Goal: Information Seeking & Learning: Learn about a topic

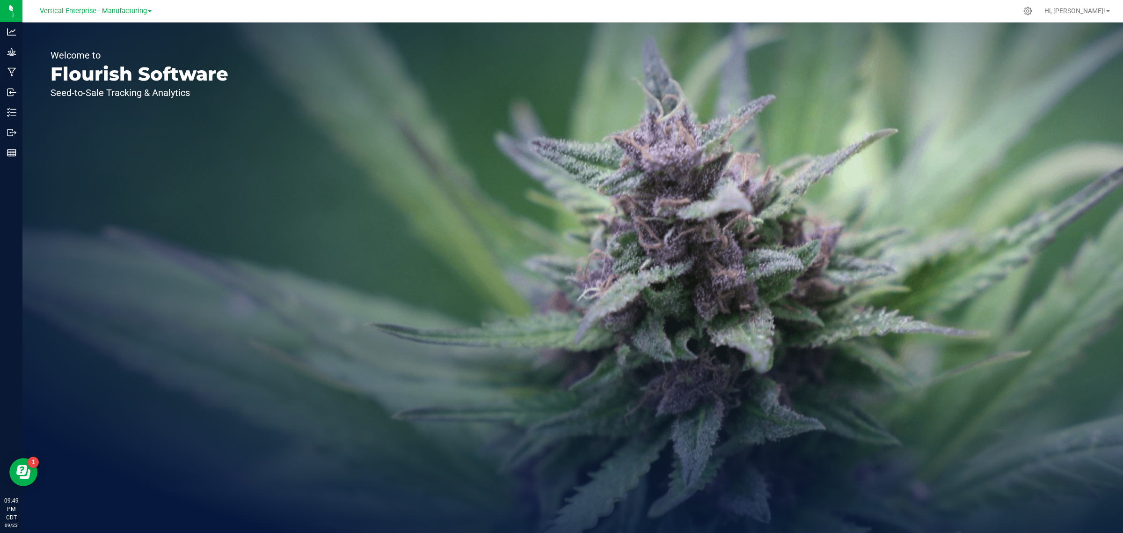
click at [151, 13] on div "Vertical Enterprise - Manufacturing" at bounding box center [95, 11] width 137 height 15
click at [147, 13] on link "Vertical Enterprise - Manufacturing" at bounding box center [96, 10] width 112 height 9
click at [130, 29] on link "Vertical Enterprise - Cultivation" at bounding box center [95, 33] width 137 height 13
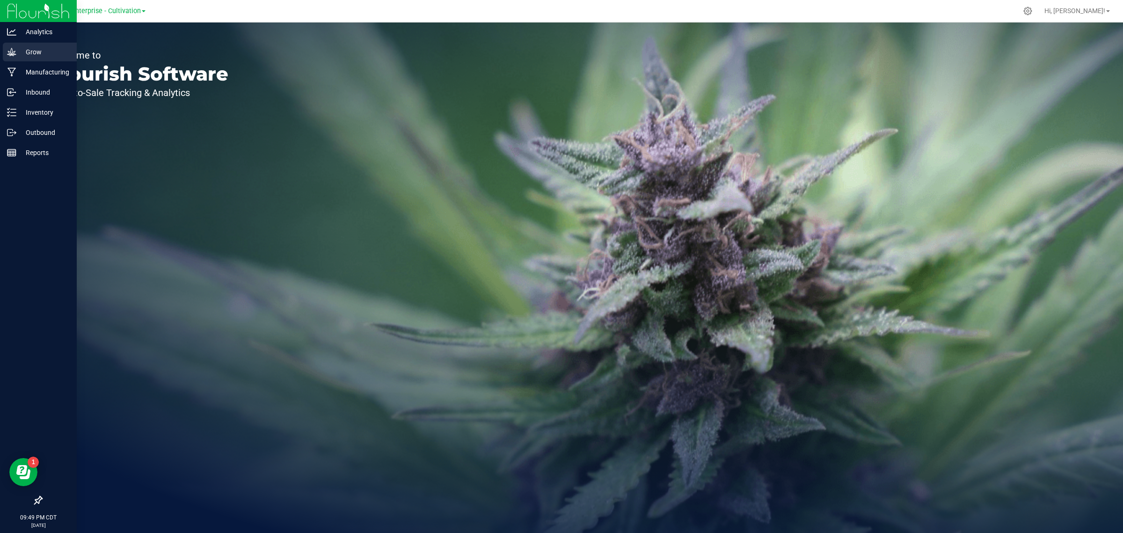
click at [44, 45] on div "Grow" at bounding box center [40, 52] width 74 height 19
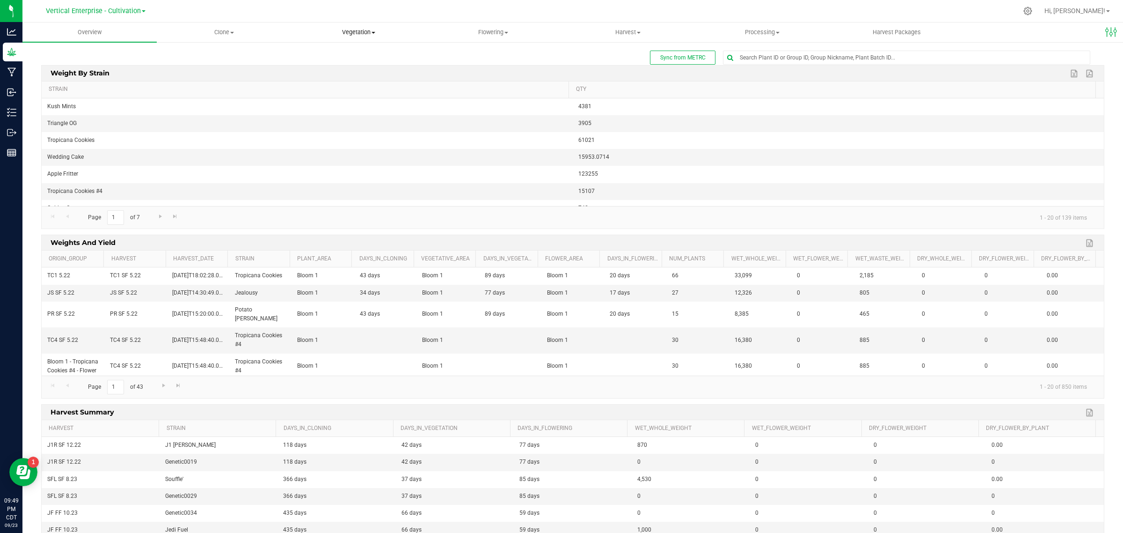
click at [375, 34] on span "Vegetation" at bounding box center [358, 32] width 133 height 8
click at [376, 34] on span "Vegetation" at bounding box center [359, 32] width 134 height 8
click at [644, 31] on span "Harvest" at bounding box center [627, 32] width 133 height 8
click at [608, 68] on span "Harvested plants" at bounding box center [599, 68] width 77 height 8
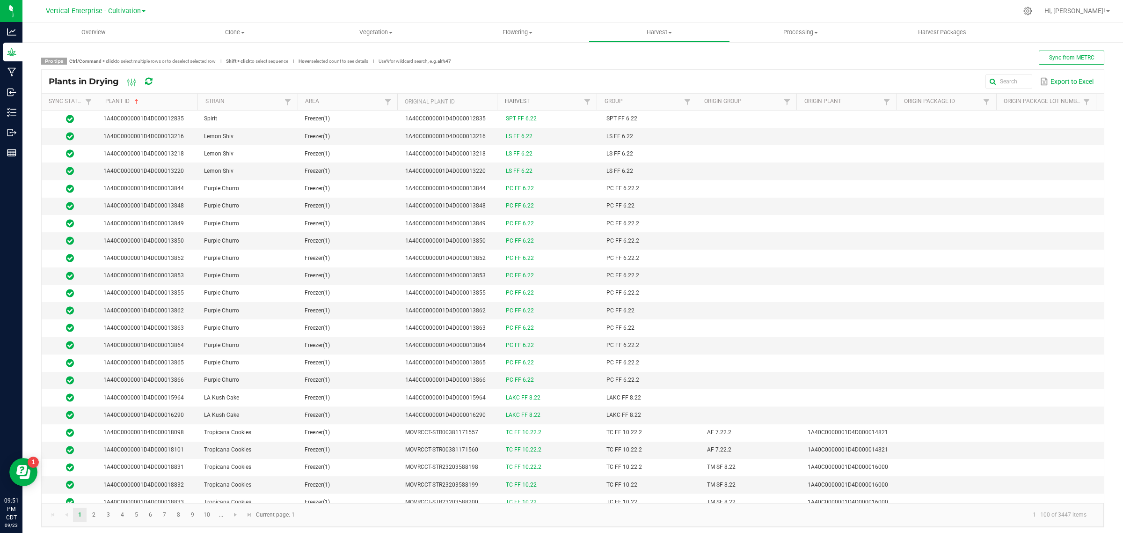
click at [565, 101] on link "Harvest" at bounding box center [543, 101] width 77 height 7
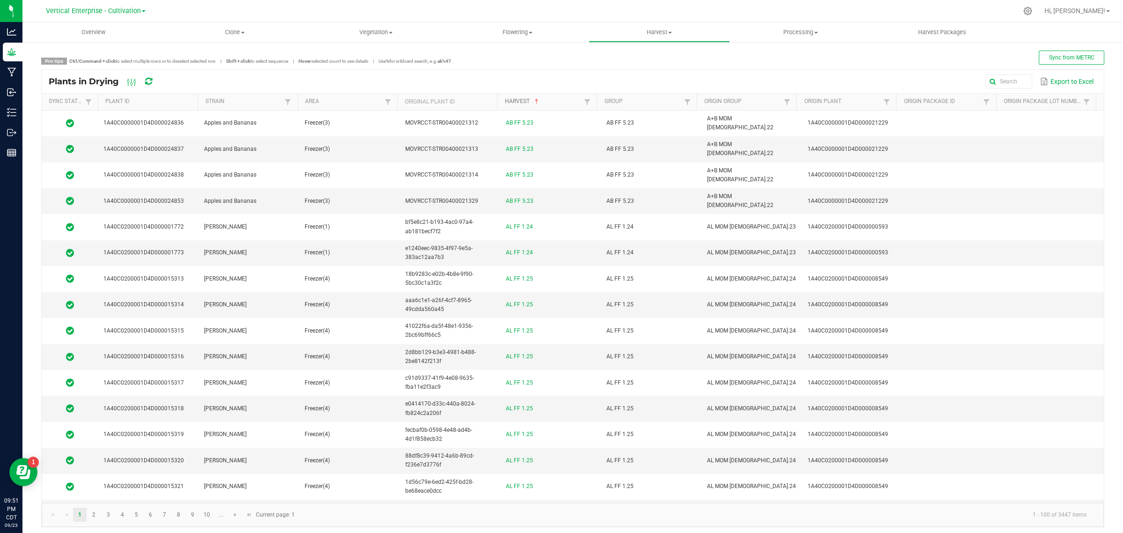
click at [565, 101] on link "Harvest" at bounding box center [543, 101] width 77 height 7
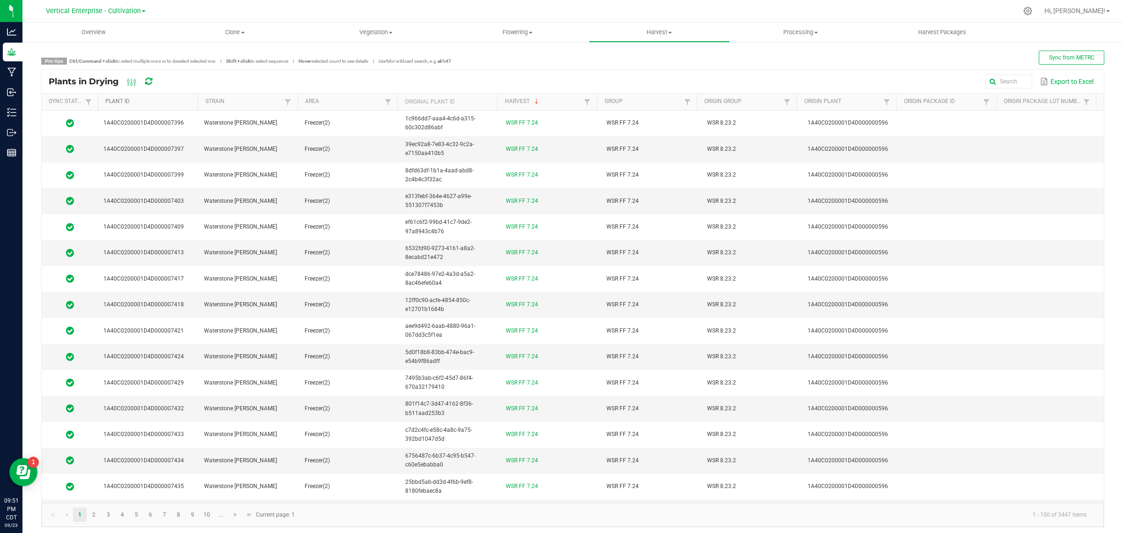
click at [167, 99] on link "Plant ID" at bounding box center [149, 101] width 89 height 7
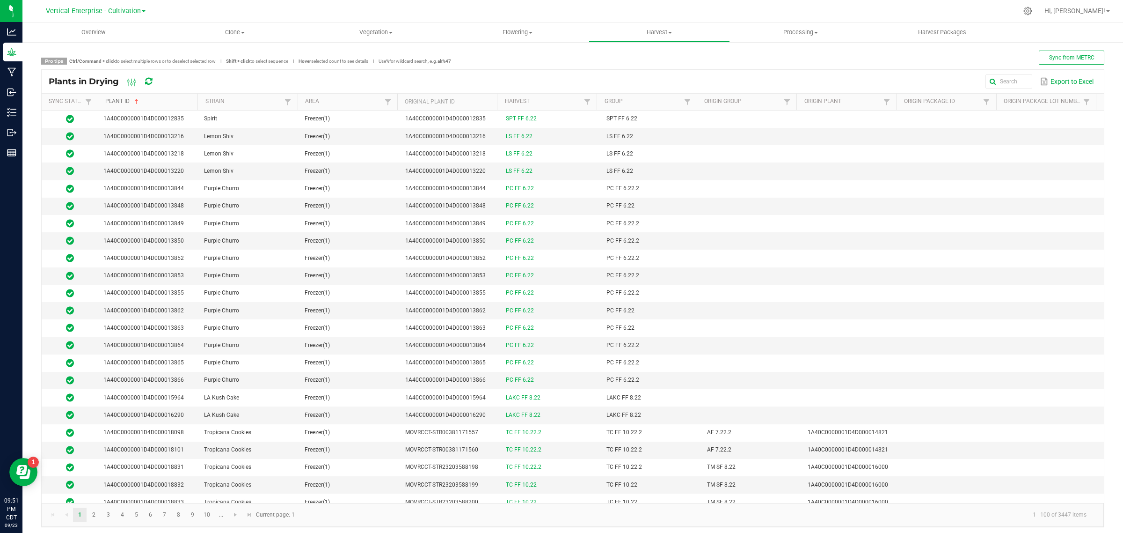
click at [167, 99] on link "Plant ID" at bounding box center [149, 101] width 89 height 7
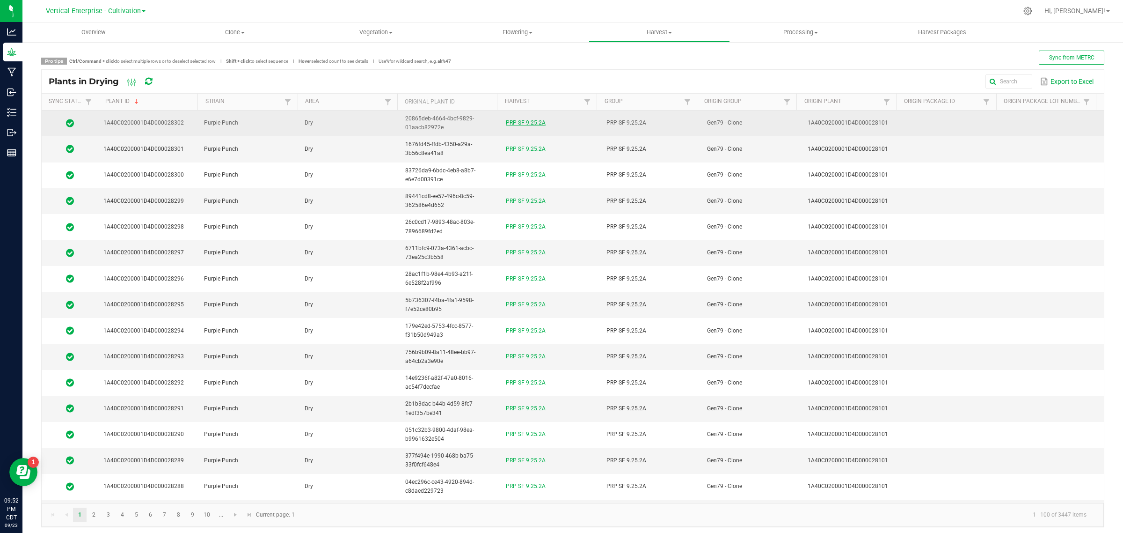
click at [515, 123] on link "PRP SF 9.25.2A" at bounding box center [526, 122] width 40 height 7
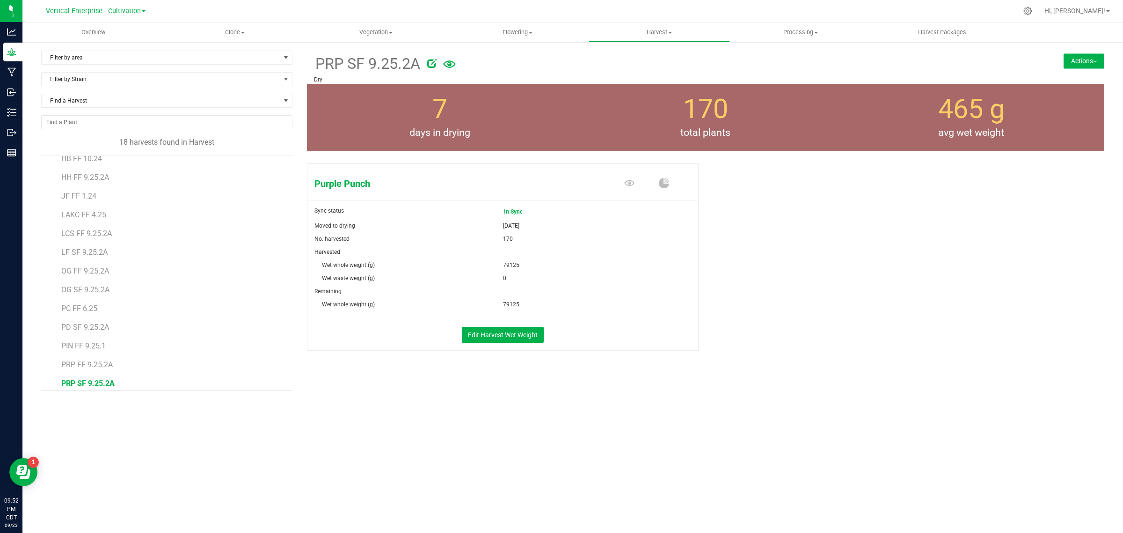
scroll to position [110, 0]
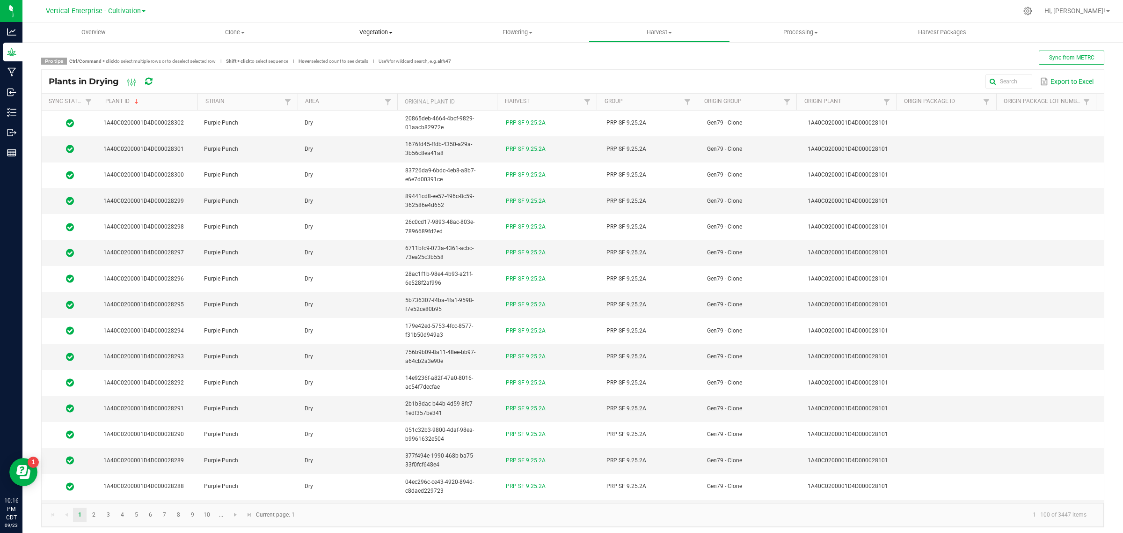
click at [391, 32] on span at bounding box center [391, 33] width 4 height 2
click at [342, 68] on span "Veg plants" at bounding box center [335, 68] width 58 height 8
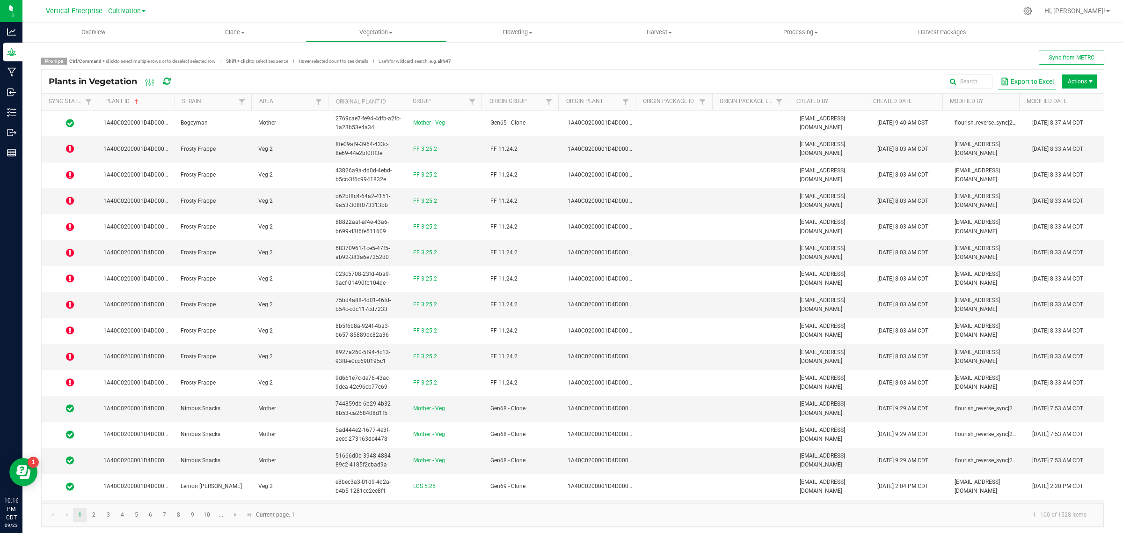
click at [1016, 84] on button "Export to Excel" at bounding box center [1027, 81] width 58 height 16
click at [299, 101] on link "Area" at bounding box center [286, 101] width 54 height 7
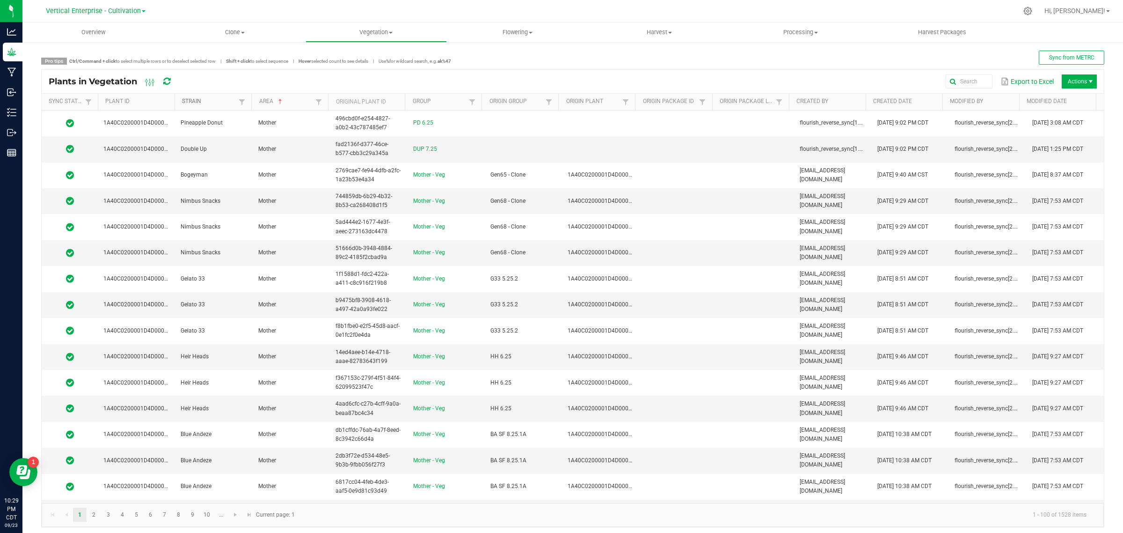
click at [214, 98] on link "Strain" at bounding box center [209, 101] width 54 height 7
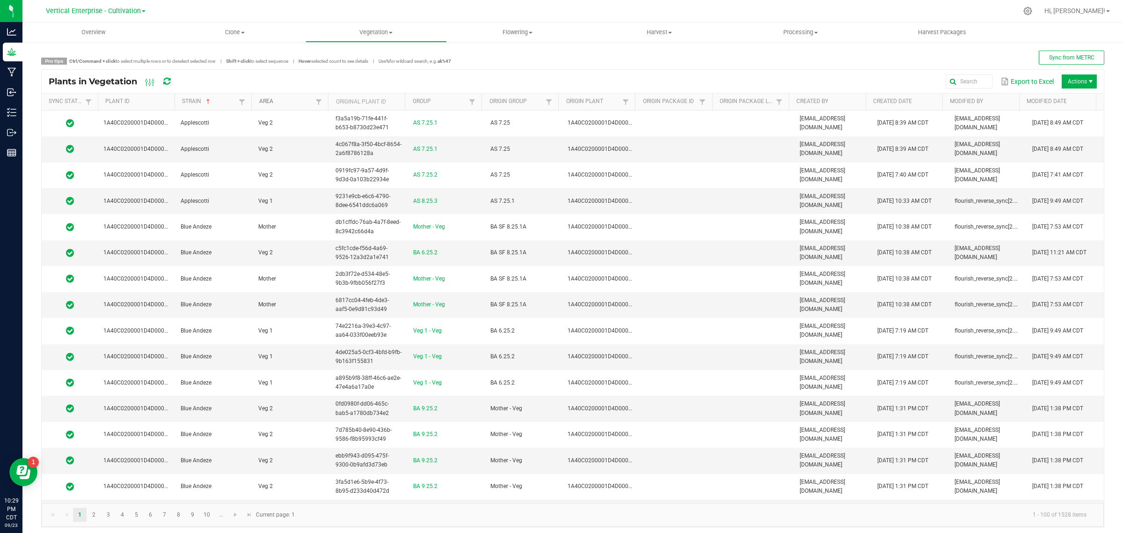
click at [294, 99] on link "Area" at bounding box center [286, 101] width 54 height 7
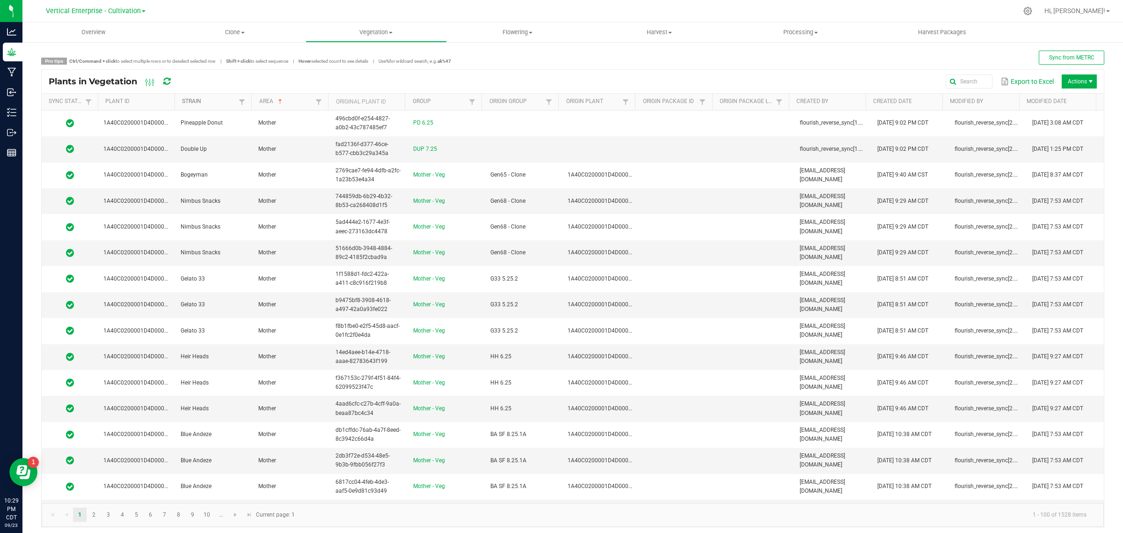
click at [198, 101] on link "Strain" at bounding box center [209, 101] width 54 height 7
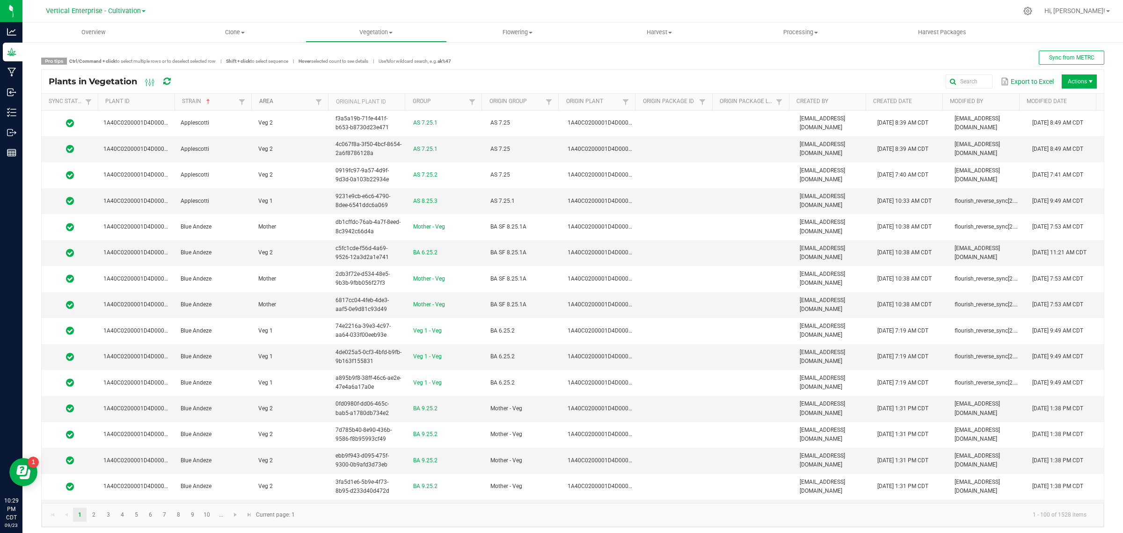
click at [285, 102] on link "Area" at bounding box center [286, 101] width 54 height 7
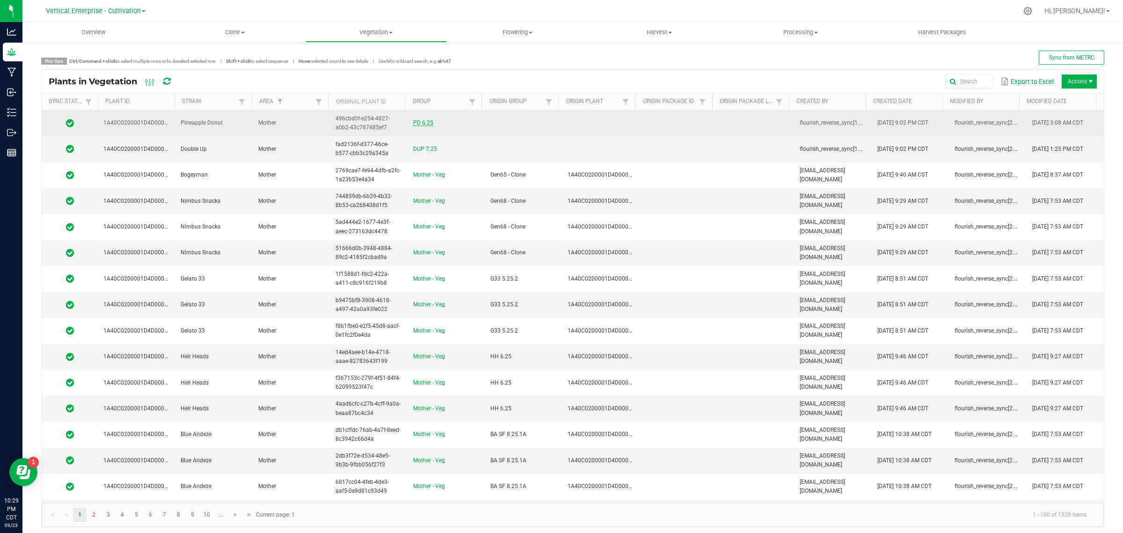
click at [416, 124] on link "PD 6.25" at bounding box center [423, 122] width 20 height 7
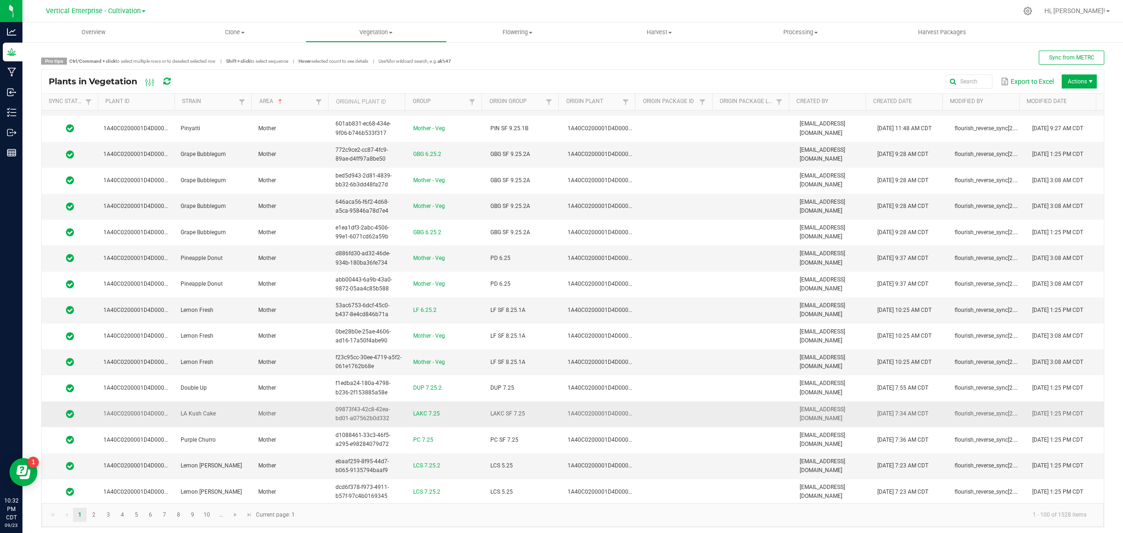
scroll to position [468, 0]
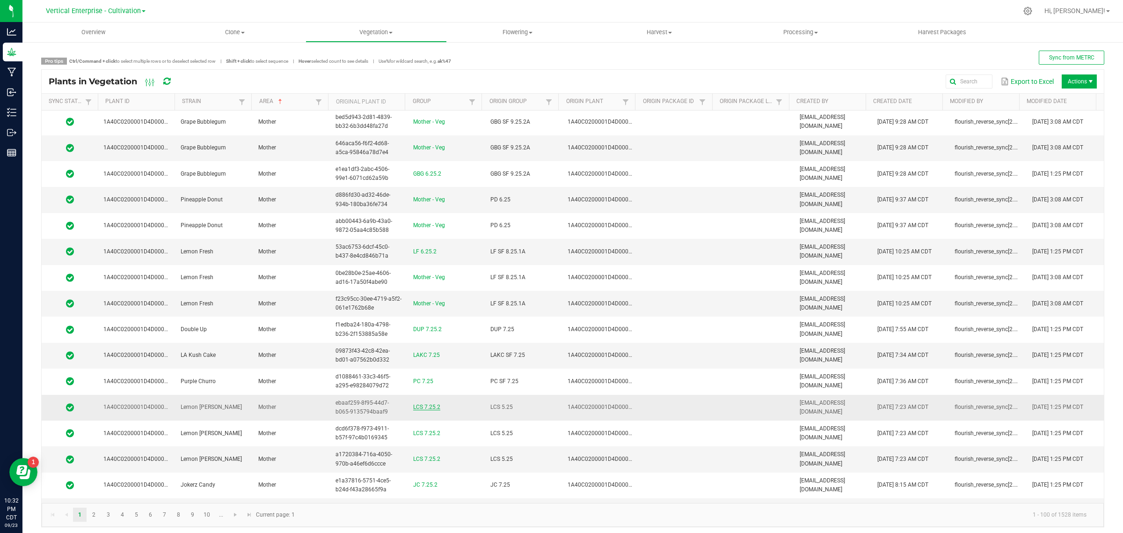
click at [429, 410] on link "LCS 7.25.2" at bounding box center [426, 406] width 27 height 7
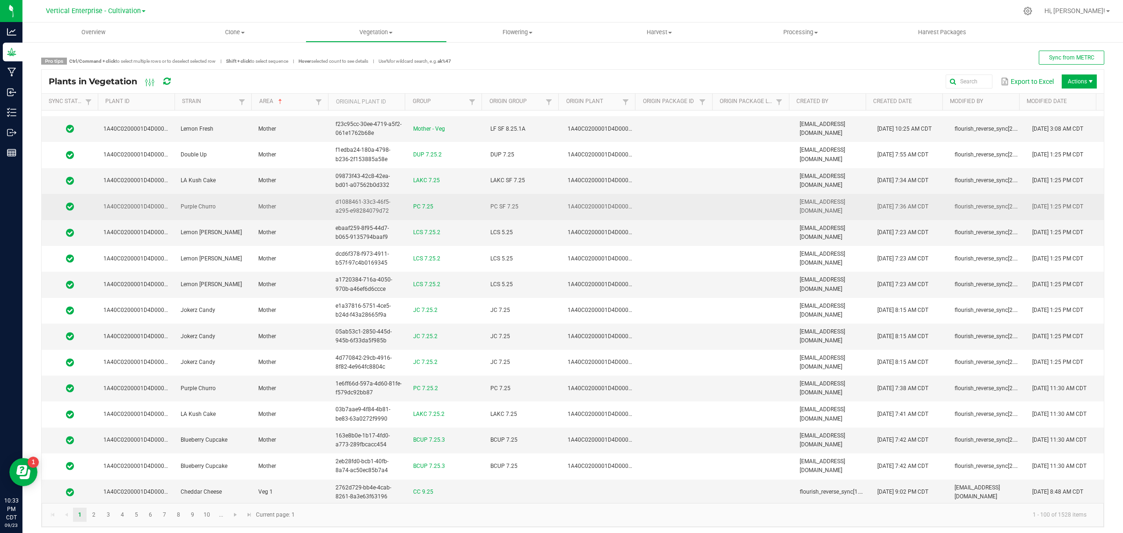
scroll to position [701, 0]
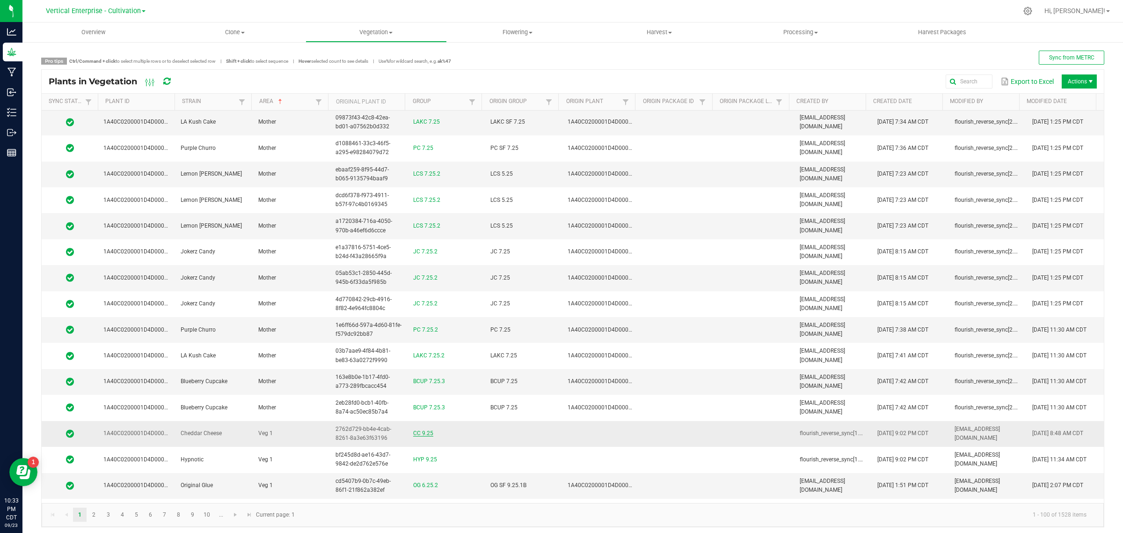
click at [413, 436] on link "CC 9.25" at bounding box center [423, 433] width 20 height 7
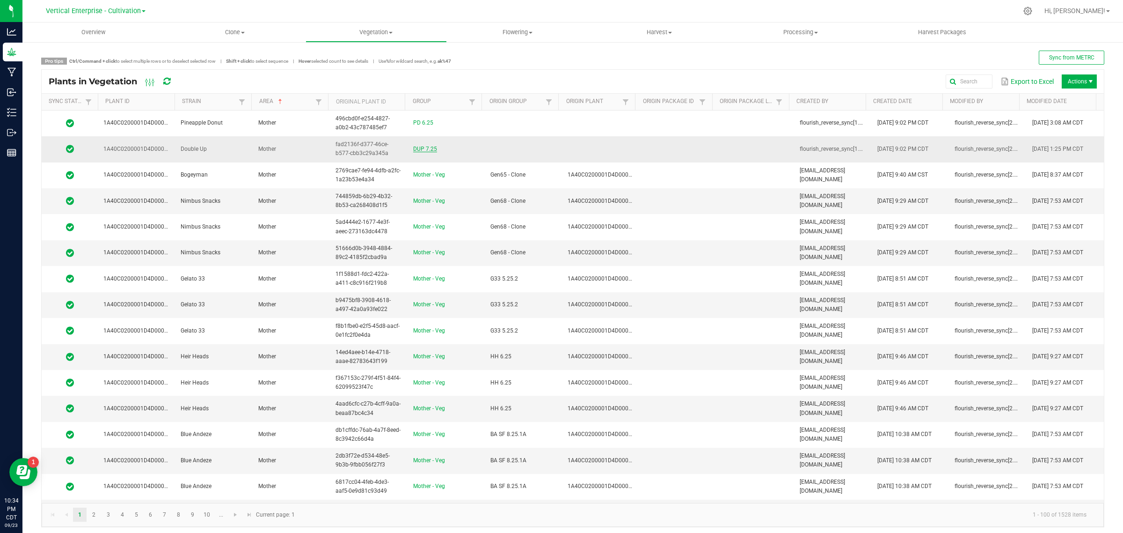
click at [413, 150] on link "DUP 7.25" at bounding box center [425, 149] width 24 height 7
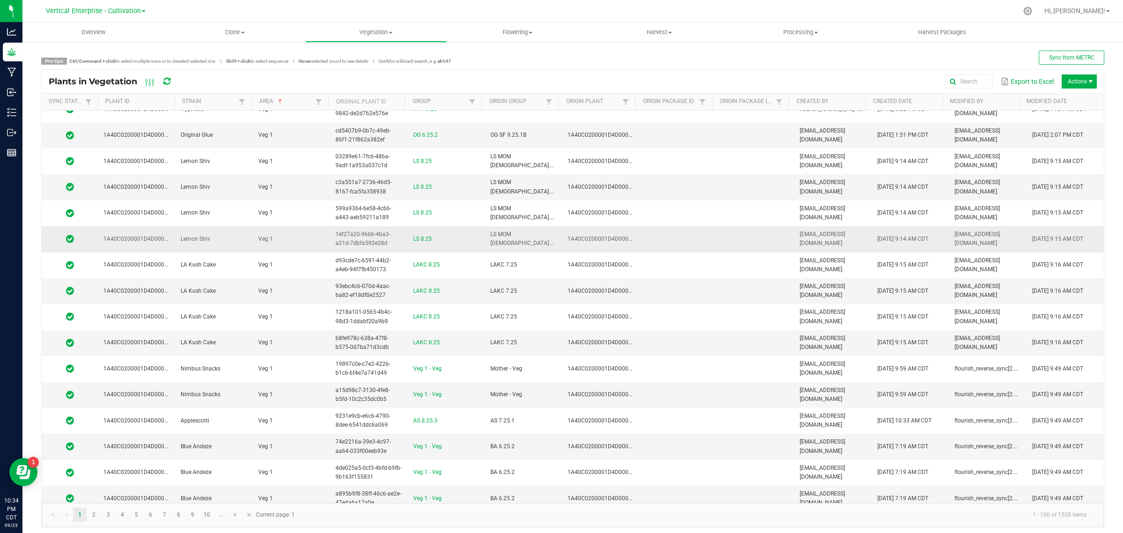
scroll to position [992, 0]
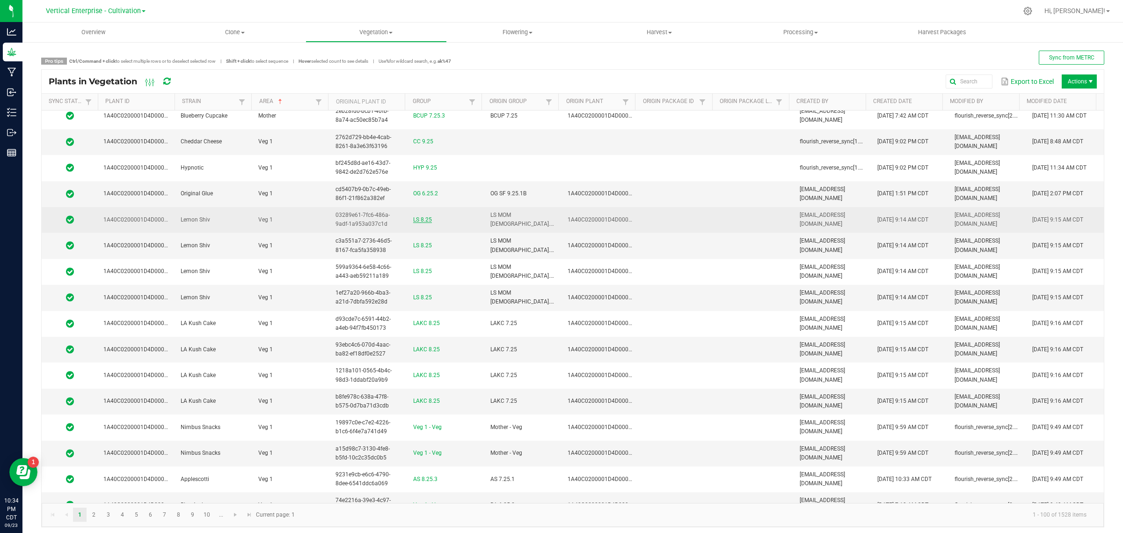
click at [419, 223] on link "LS 8.25" at bounding box center [422, 219] width 19 height 7
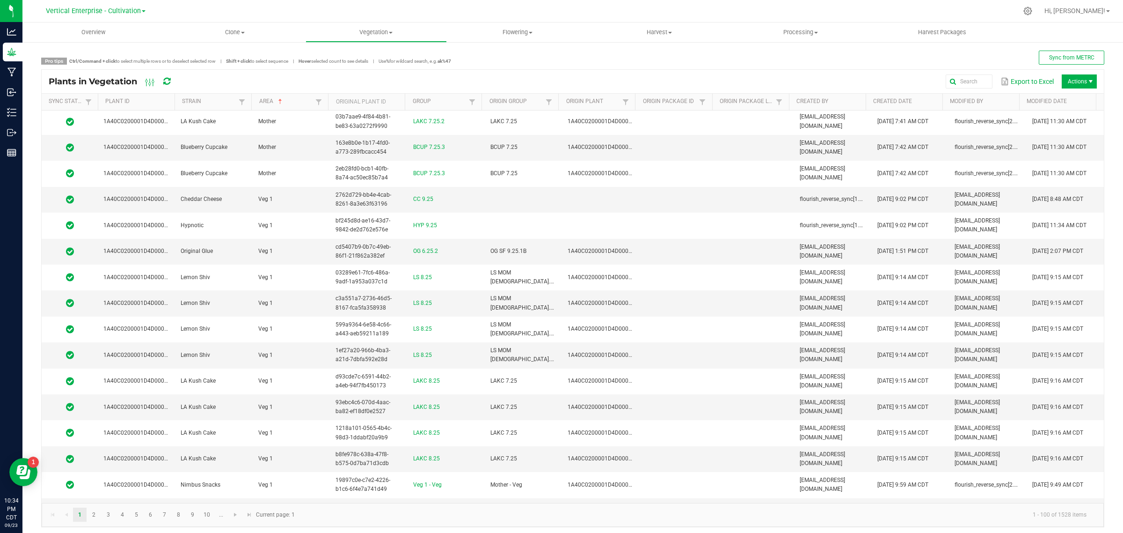
scroll to position [936, 0]
click at [413, 253] on link "OG 6.25.2" at bounding box center [425, 250] width 25 height 7
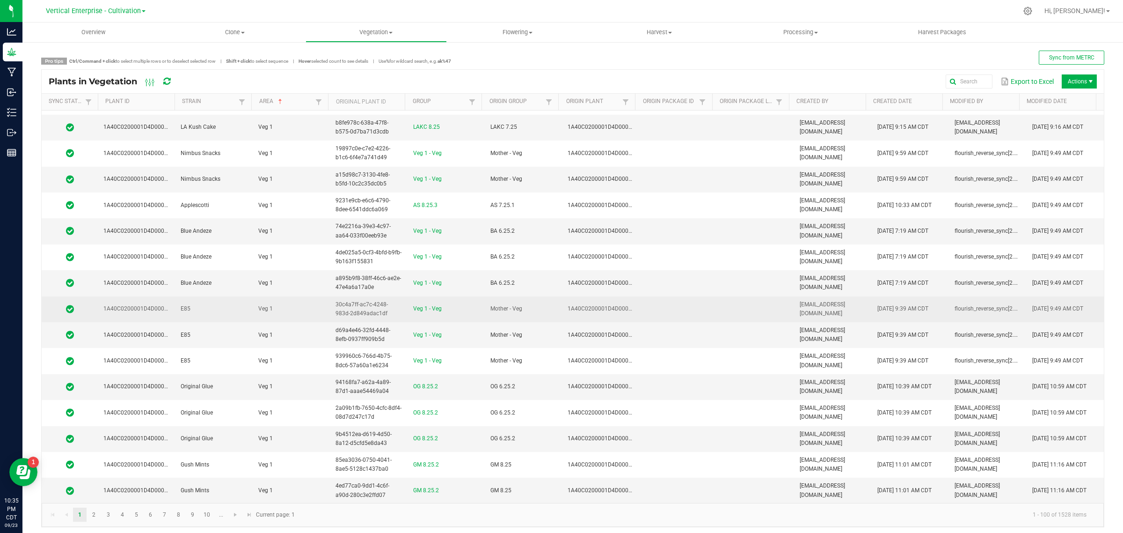
scroll to position [1287, 0]
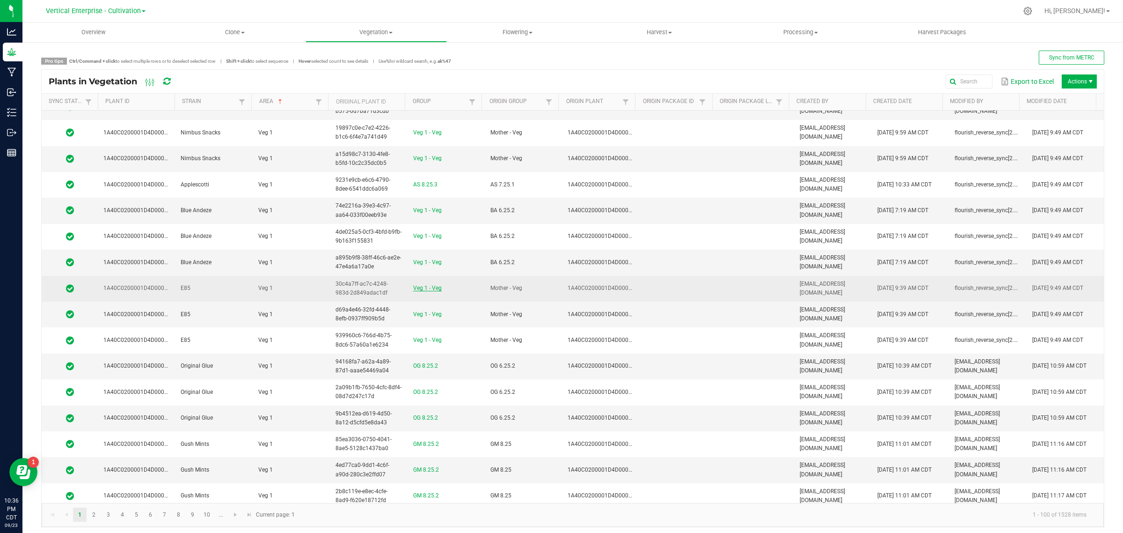
click at [422, 291] on link "Veg 1 - Veg" at bounding box center [427, 288] width 29 height 7
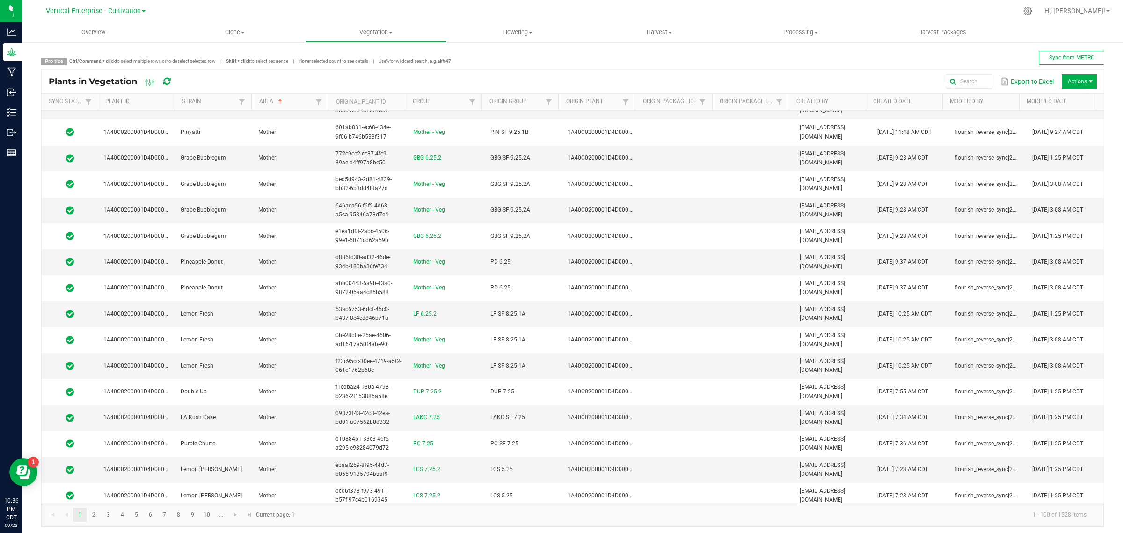
scroll to position [175, 0]
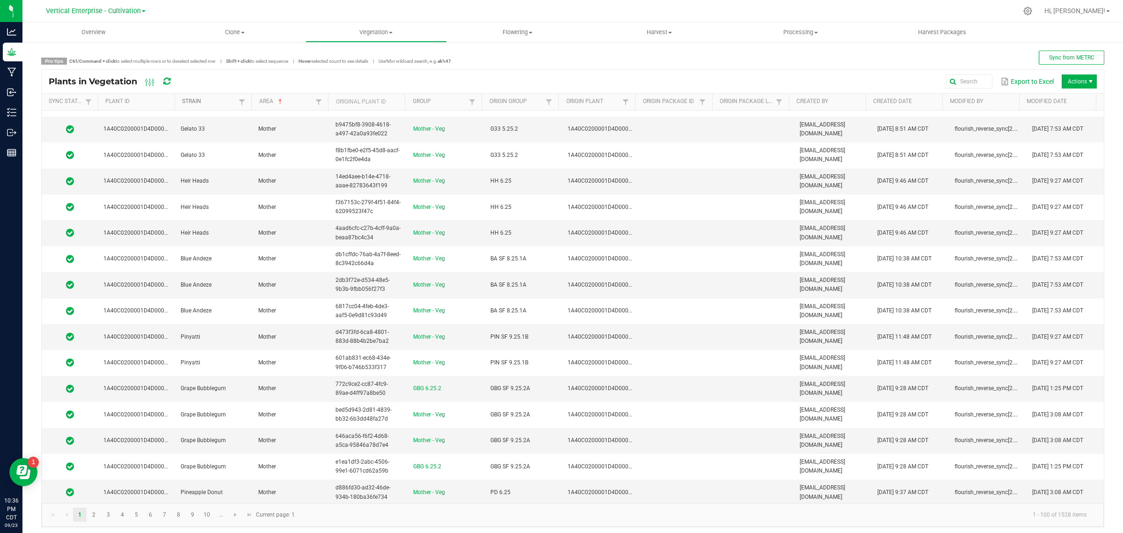
click at [220, 103] on link "Strain" at bounding box center [209, 101] width 54 height 7
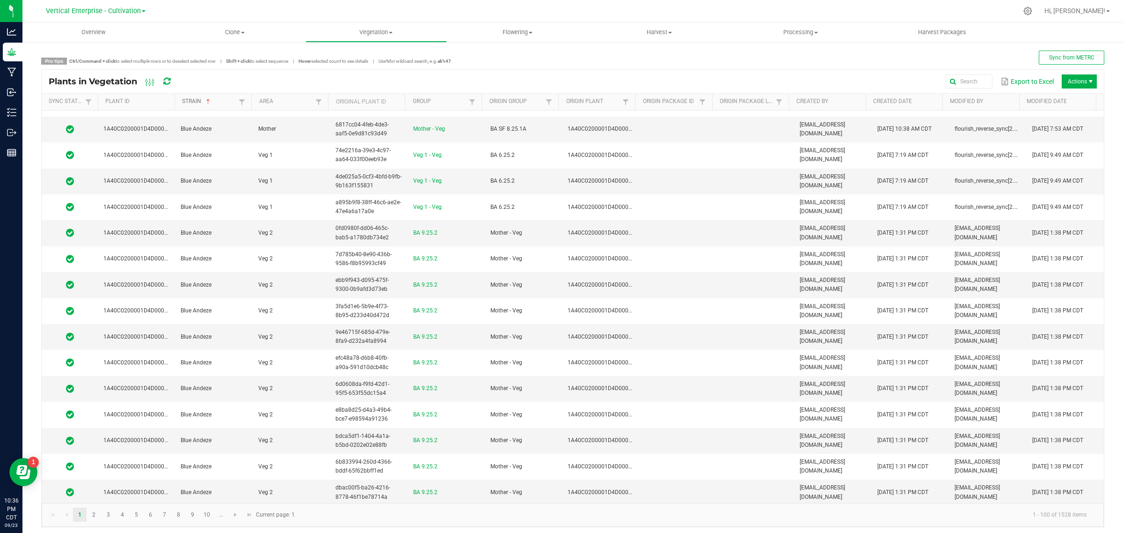
click at [220, 103] on link "Strain" at bounding box center [209, 101] width 54 height 7
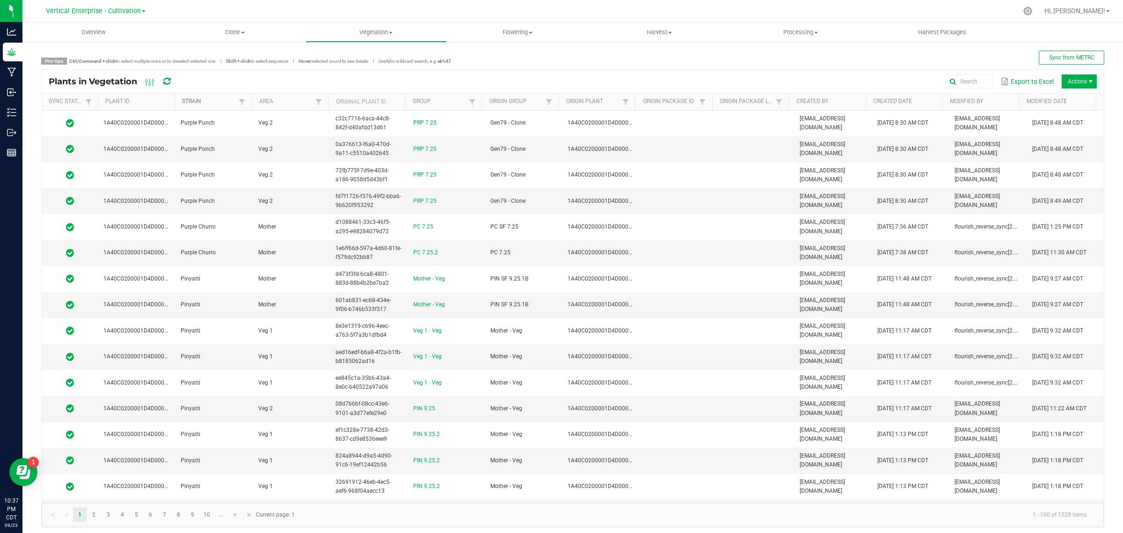
click at [219, 99] on link "Strain" at bounding box center [209, 101] width 54 height 7
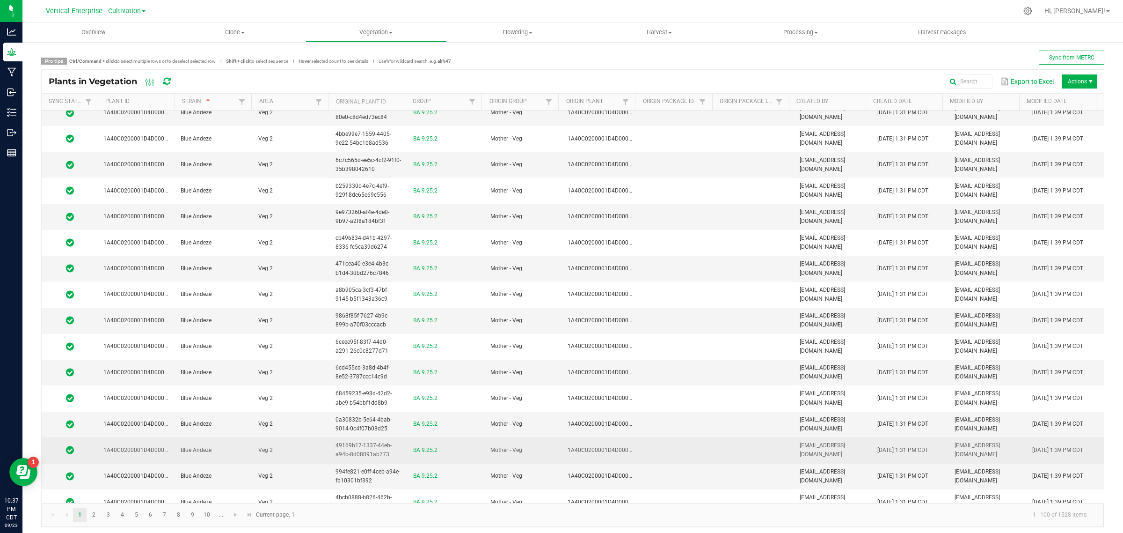
scroll to position [1930, 0]
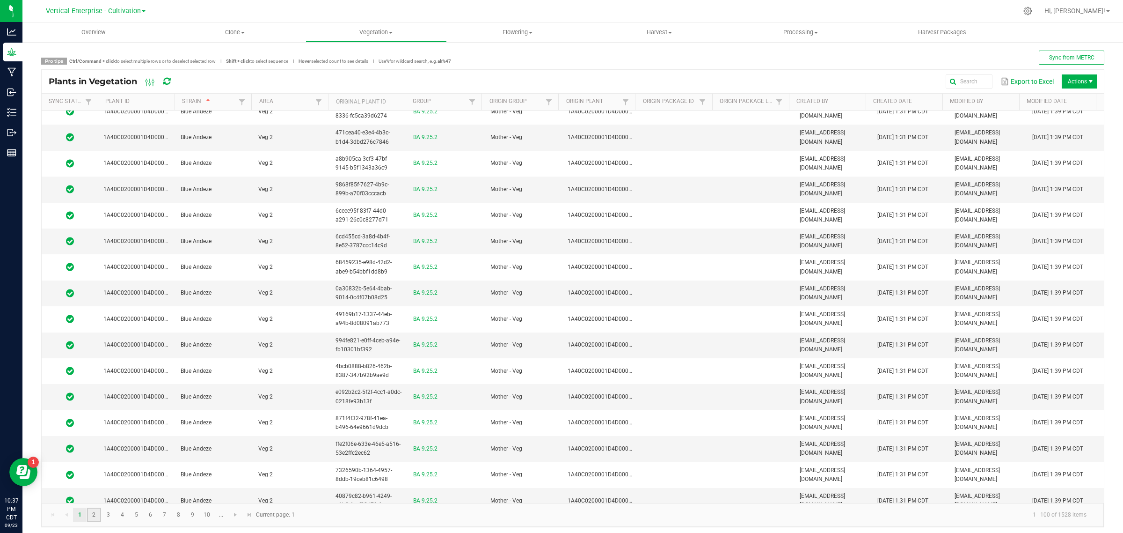
click at [96, 512] on link "2" at bounding box center [94, 514] width 14 height 14
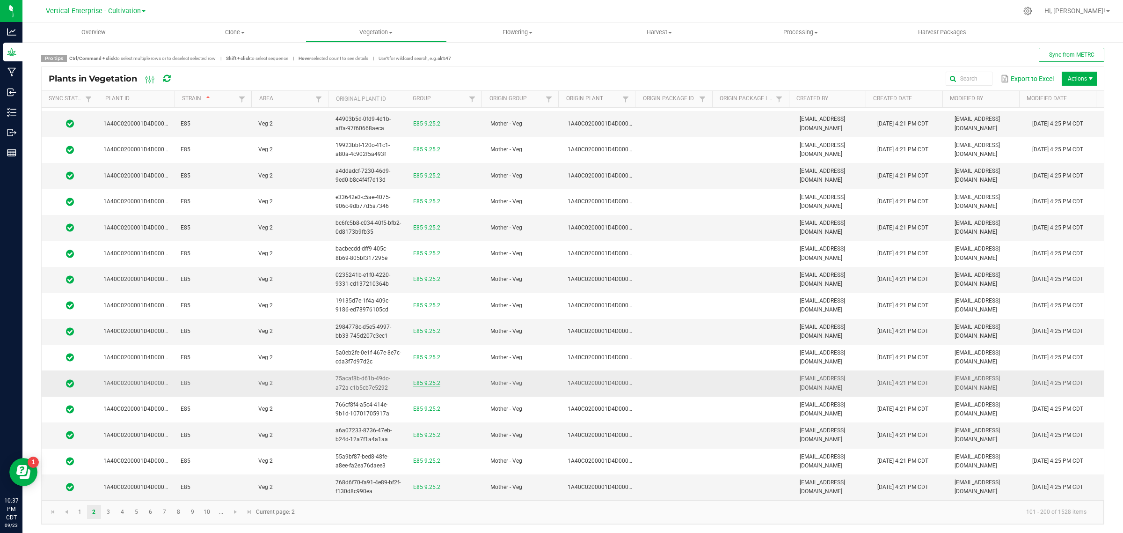
scroll to position [3, 0]
click at [110, 513] on link "3" at bounding box center [109, 511] width 14 height 14
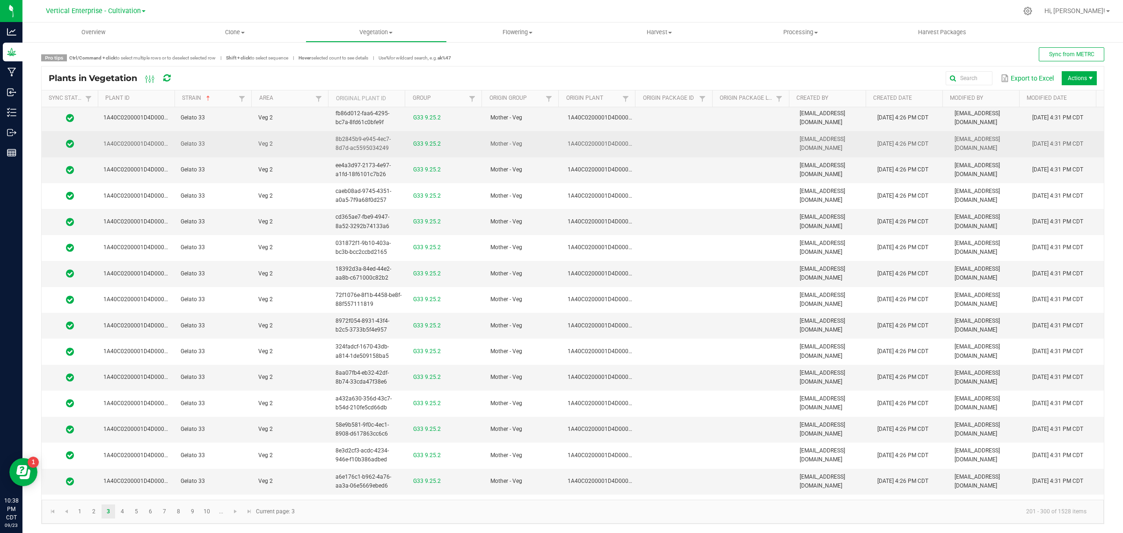
scroll to position [1696, 0]
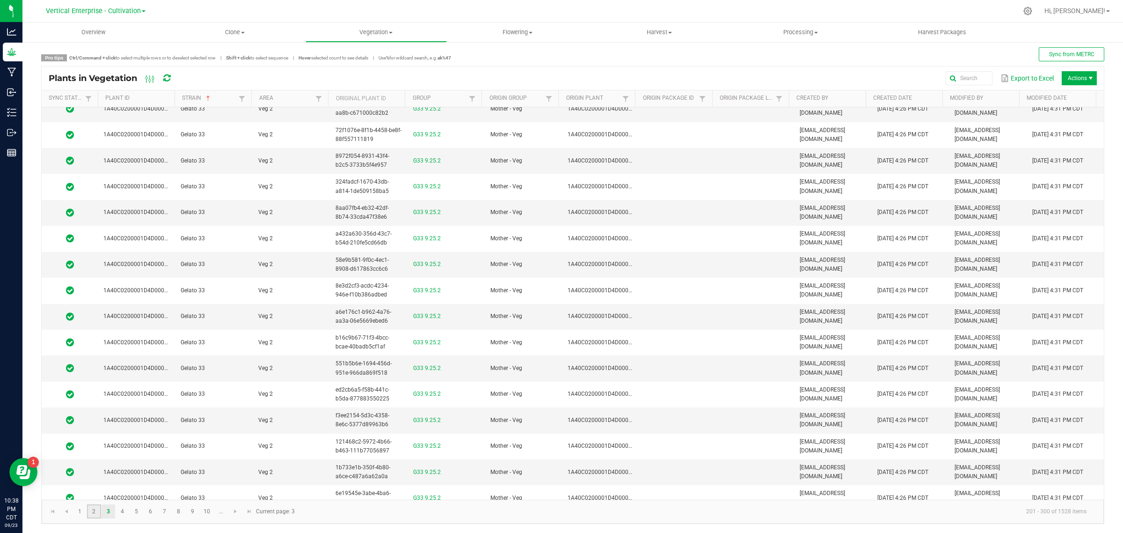
click at [90, 511] on link "2" at bounding box center [94, 511] width 14 height 14
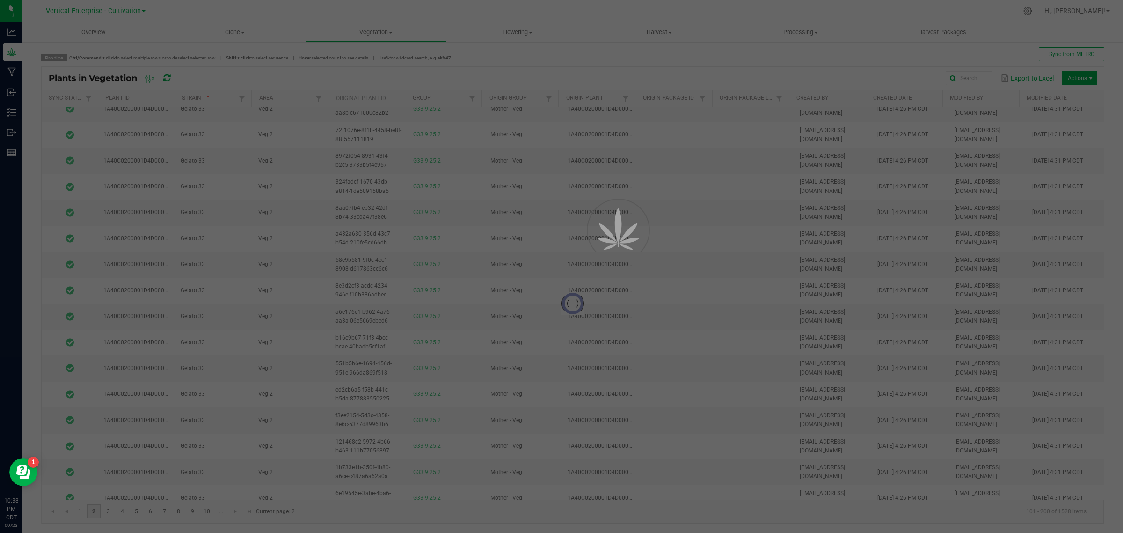
scroll to position [0, 0]
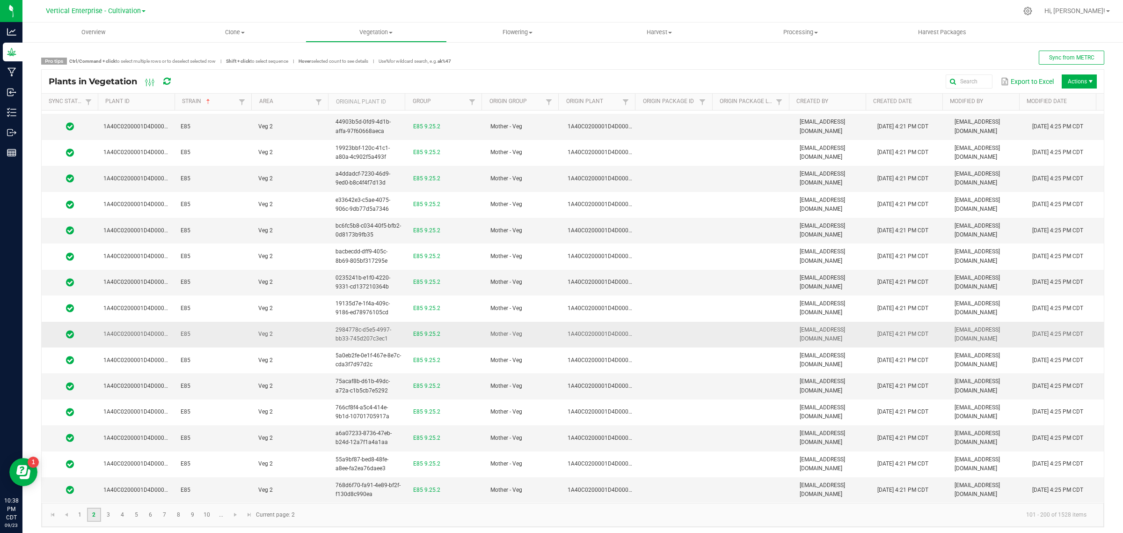
scroll to position [3, 0]
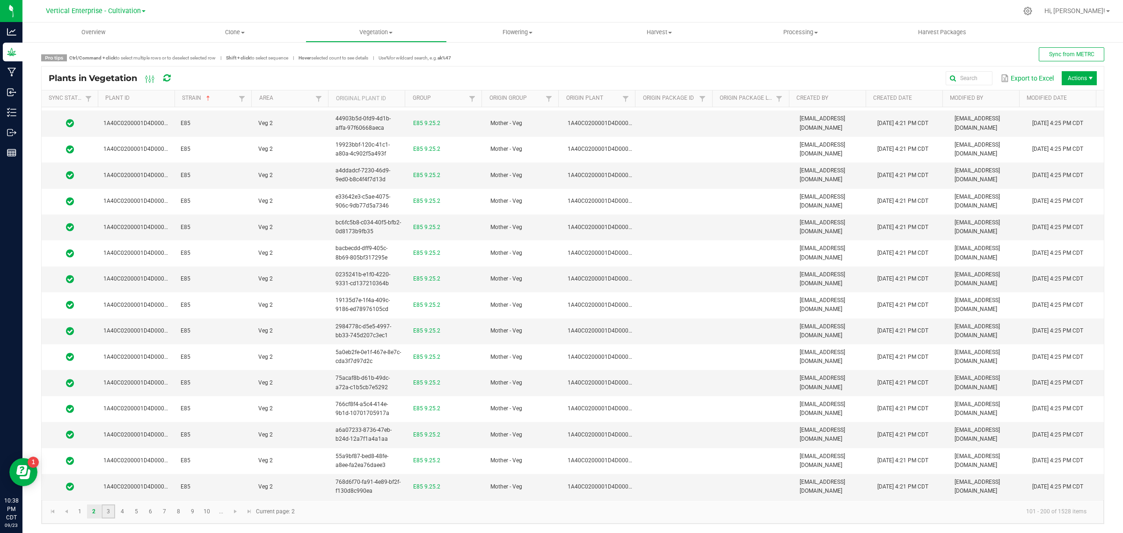
click at [108, 508] on link "3" at bounding box center [109, 511] width 14 height 14
click at [127, 511] on link "4" at bounding box center [123, 511] width 14 height 14
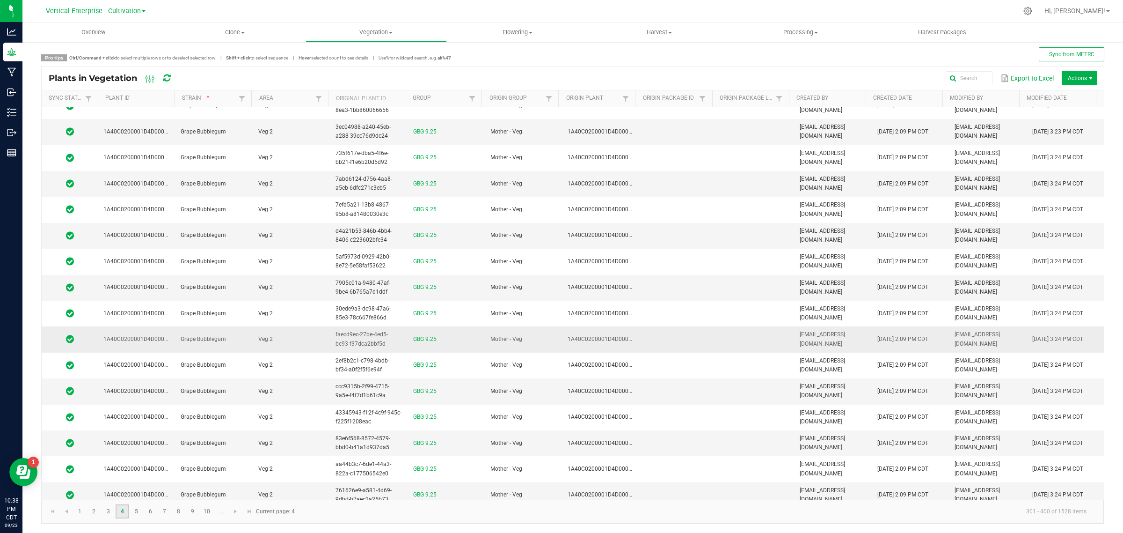
scroll to position [2210, 0]
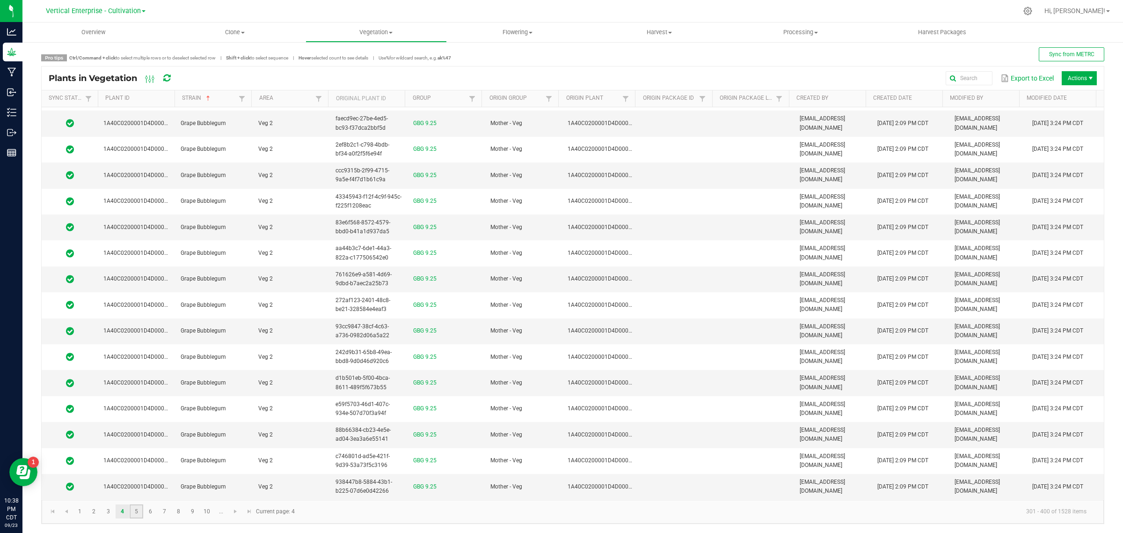
click at [137, 511] on link "5" at bounding box center [137, 511] width 14 height 14
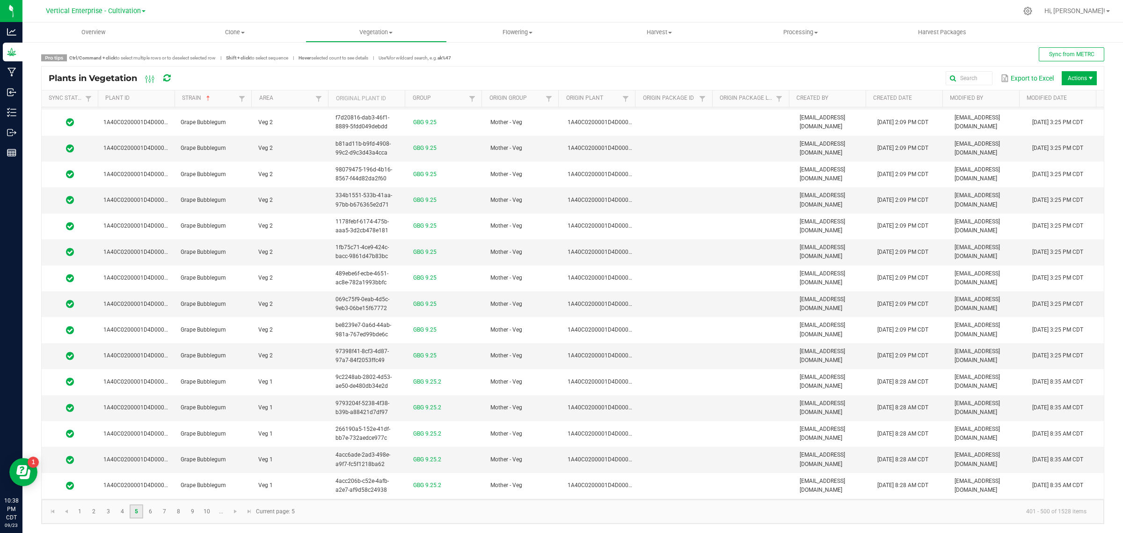
scroll to position [2210, 0]
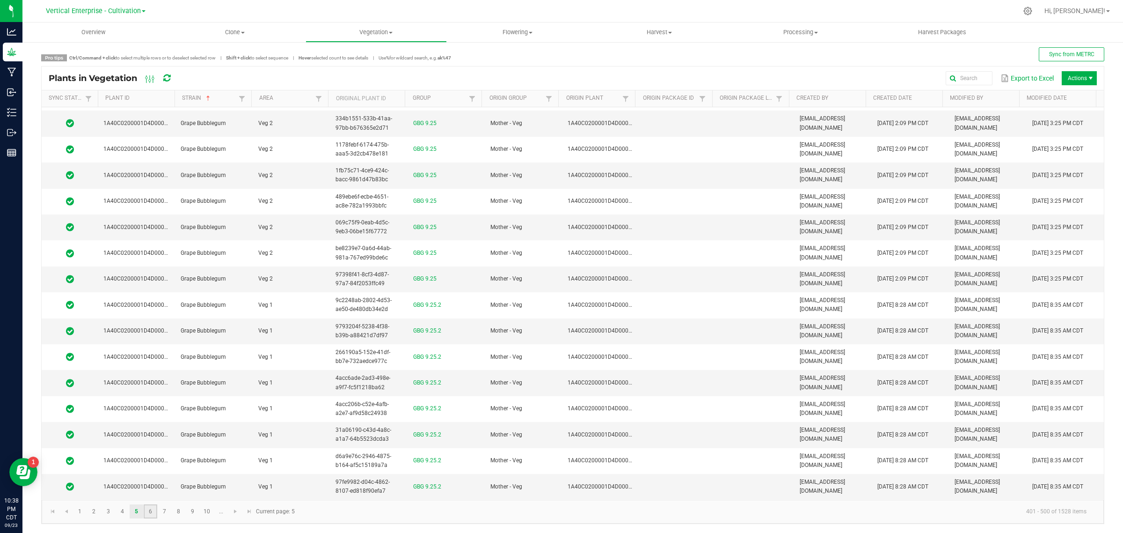
click at [146, 515] on link "6" at bounding box center [151, 511] width 14 height 14
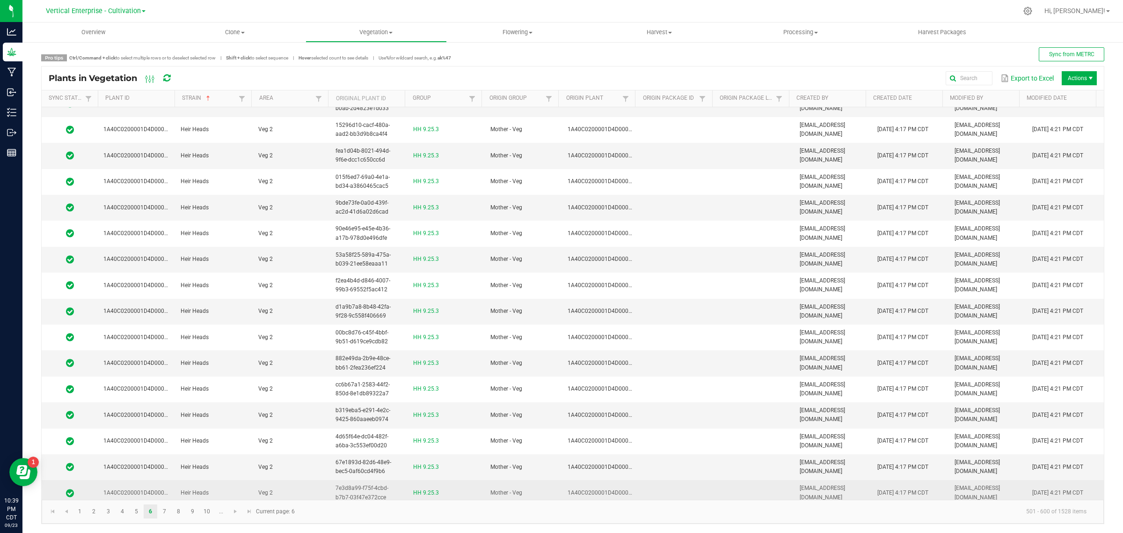
scroll to position [1918, 0]
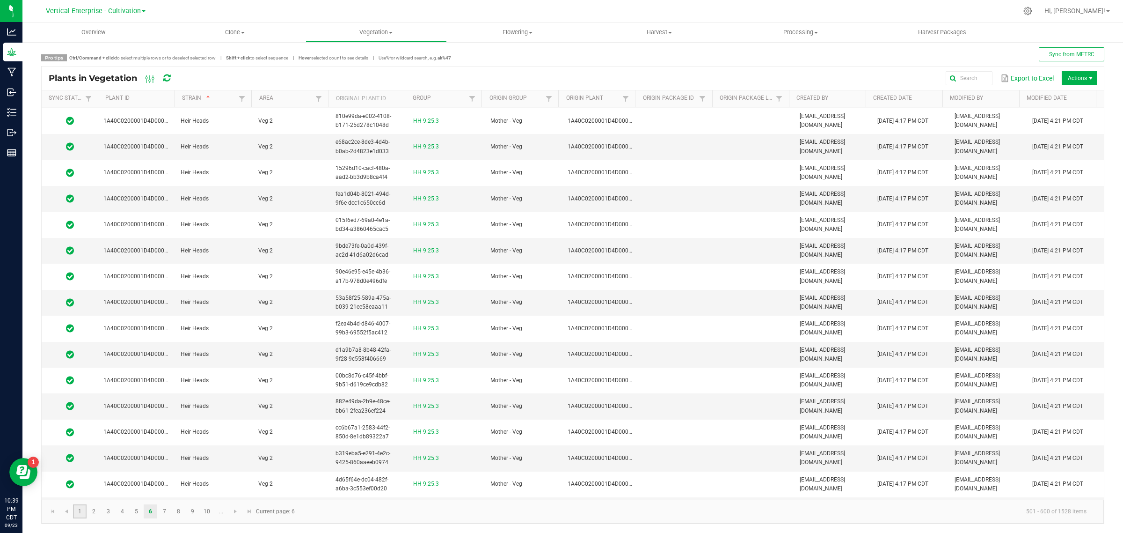
click at [80, 511] on link "1" at bounding box center [80, 511] width 14 height 14
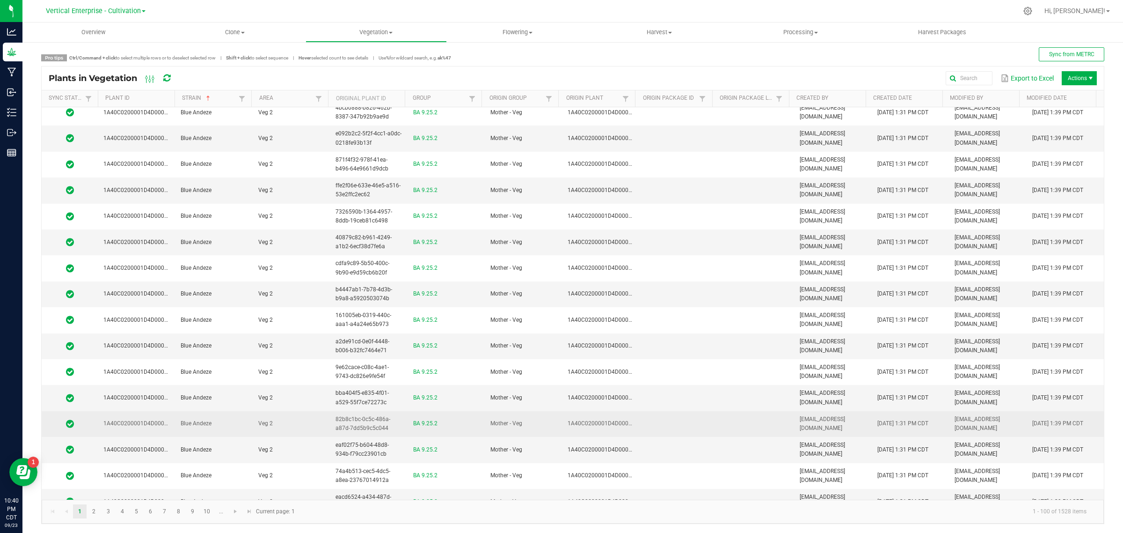
scroll to position [2210, 0]
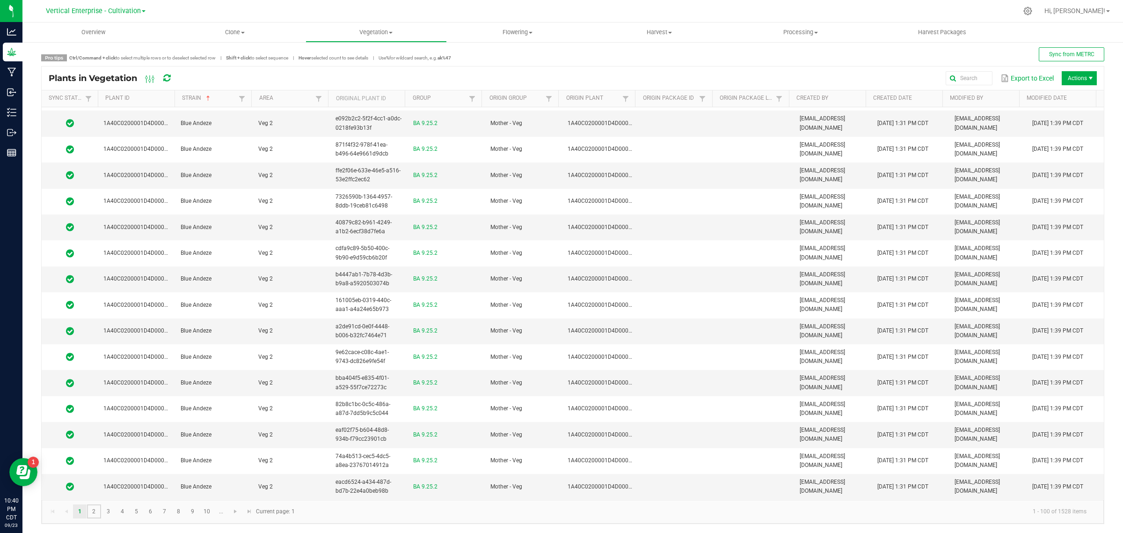
drag, startPoint x: 95, startPoint y: 514, endPoint x: 127, endPoint y: 499, distance: 35.4
click at [95, 514] on link "2" at bounding box center [94, 511] width 14 height 14
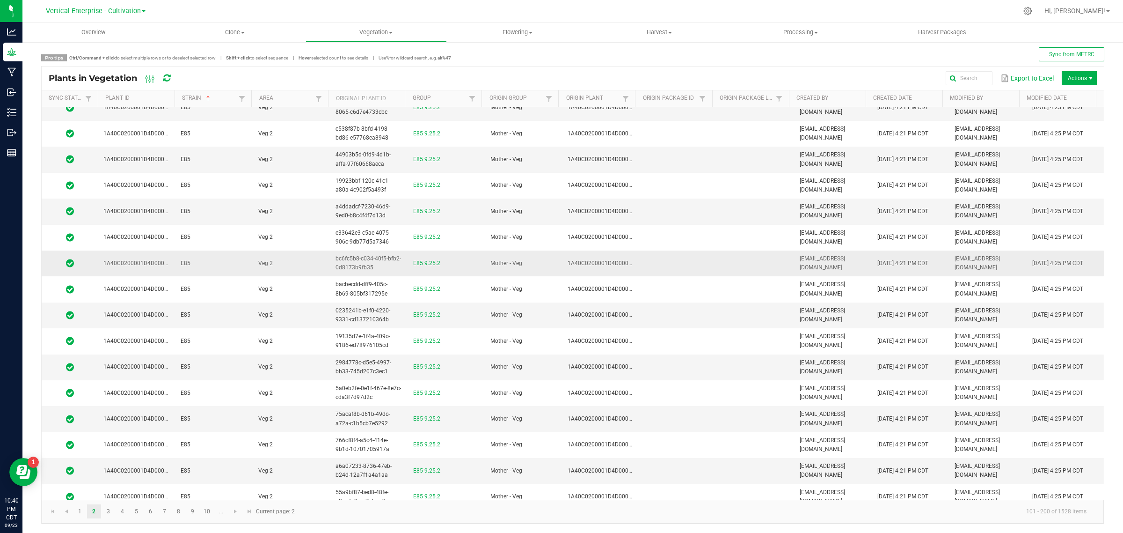
scroll to position [2210, 0]
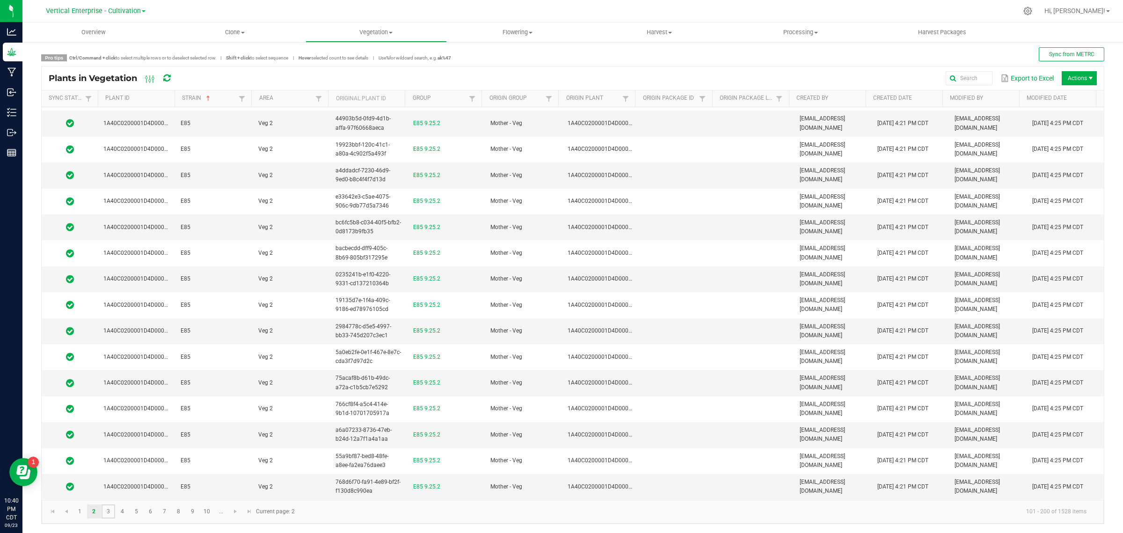
drag, startPoint x: 110, startPoint y: 508, endPoint x: 123, endPoint y: 500, distance: 14.8
click at [110, 508] on link "3" at bounding box center [109, 511] width 14 height 14
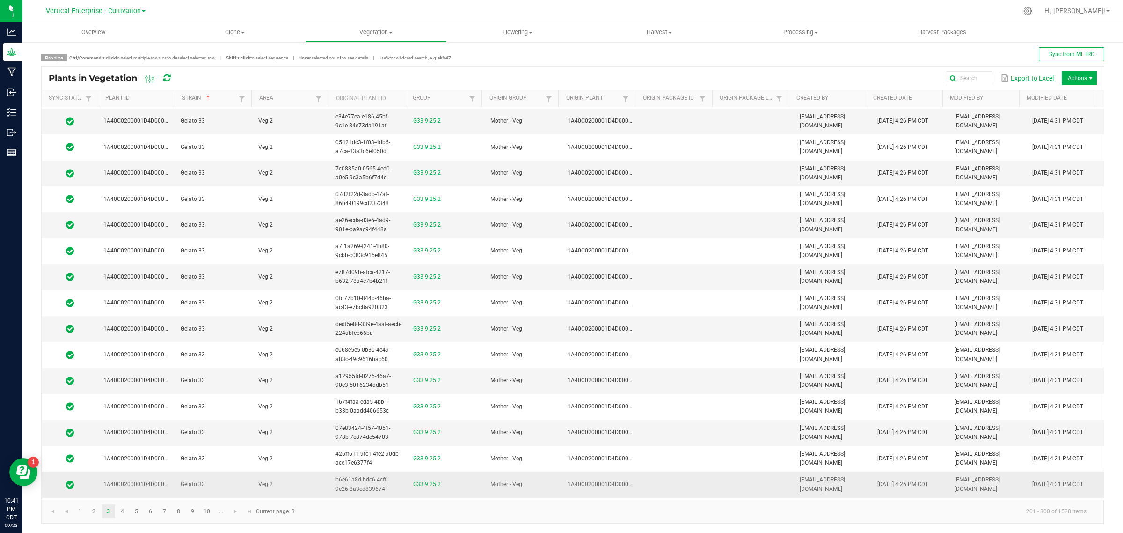
scroll to position [2210, 0]
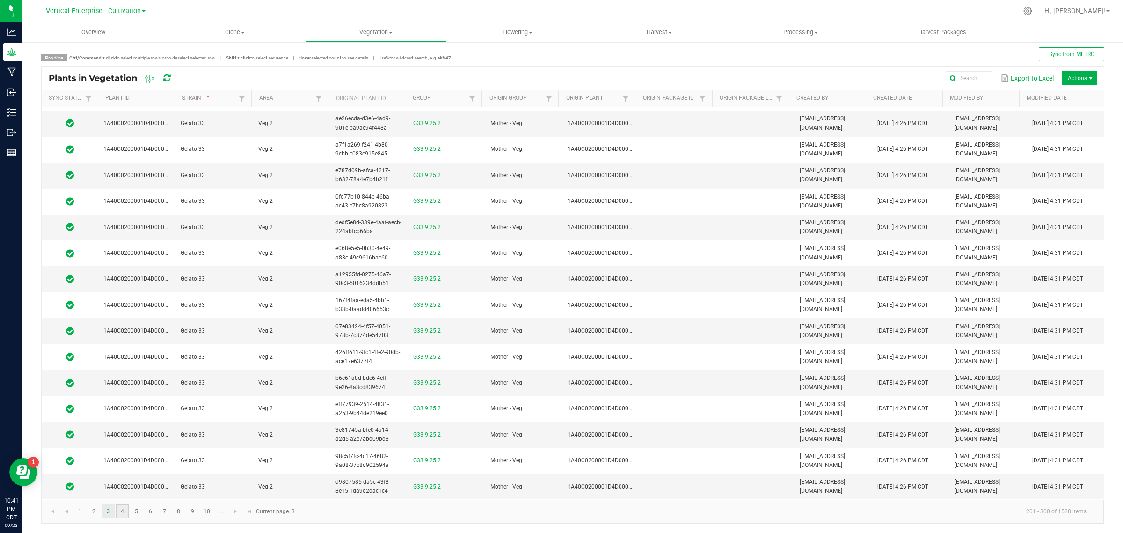
click at [123, 515] on link "4" at bounding box center [123, 511] width 14 height 14
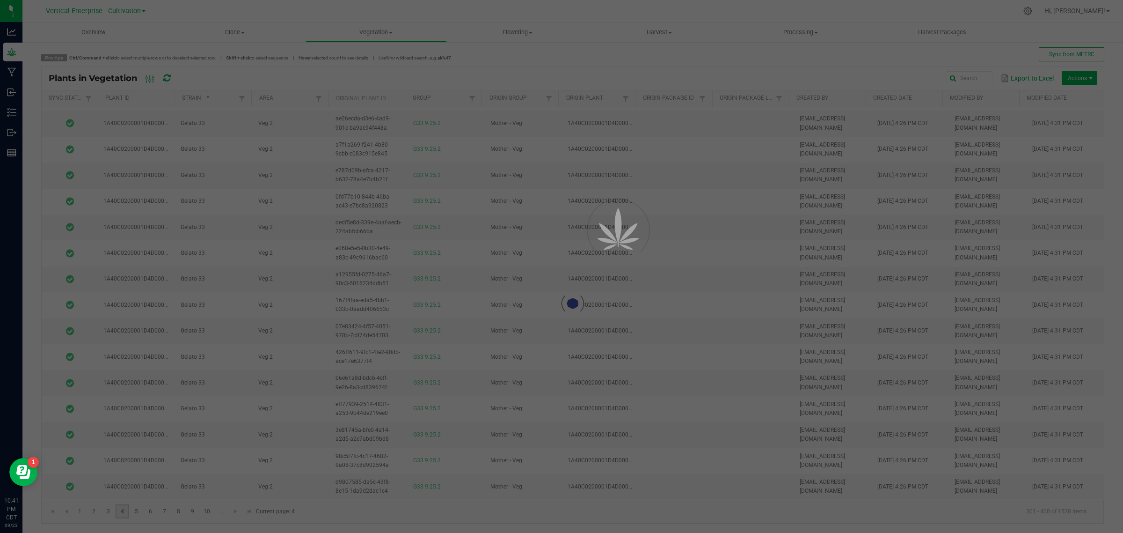
scroll to position [0, 0]
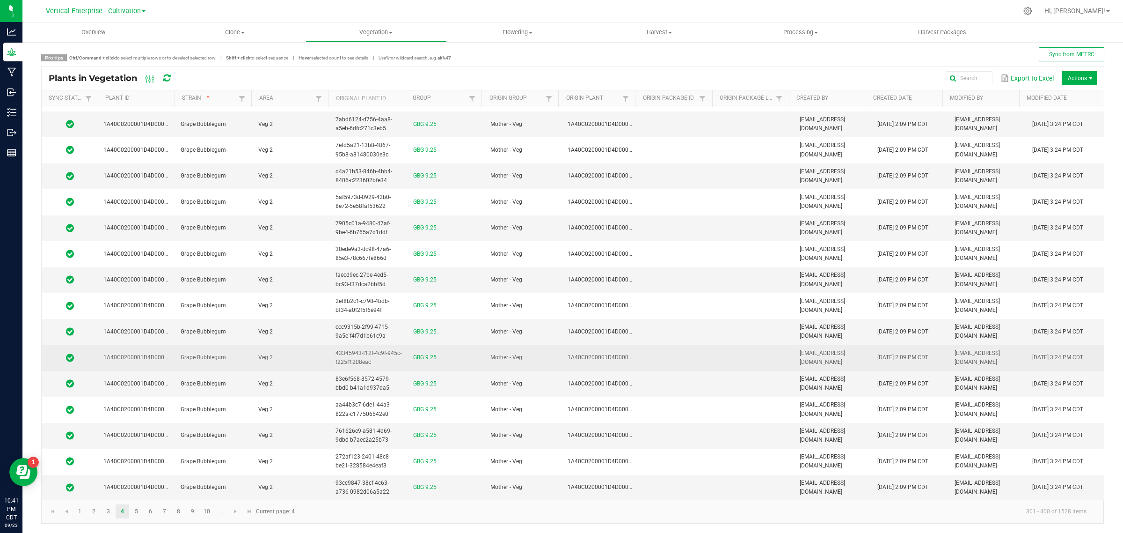
scroll to position [2210, 0]
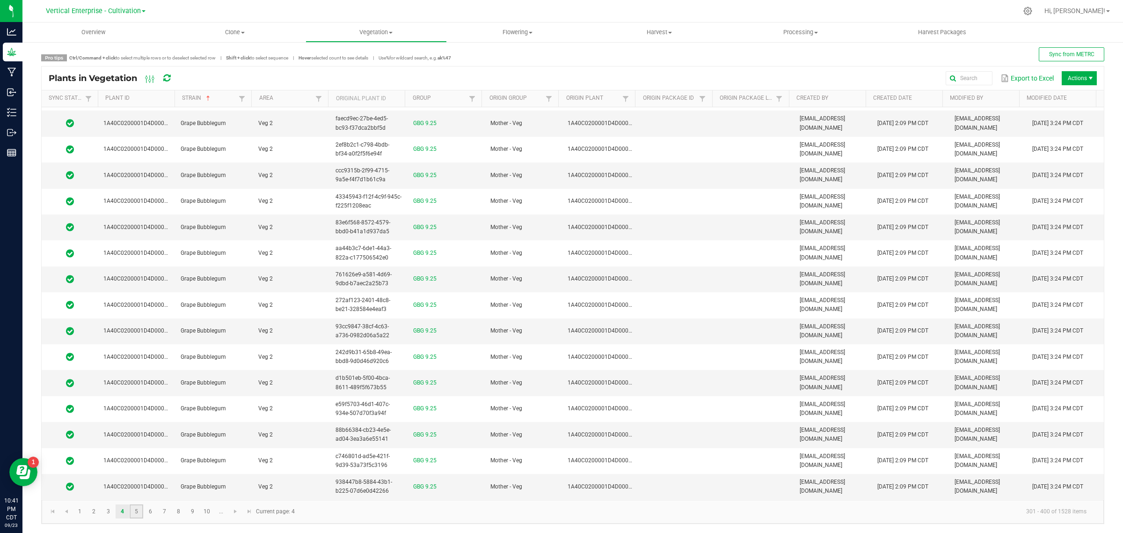
click at [134, 509] on link "5" at bounding box center [137, 511] width 14 height 14
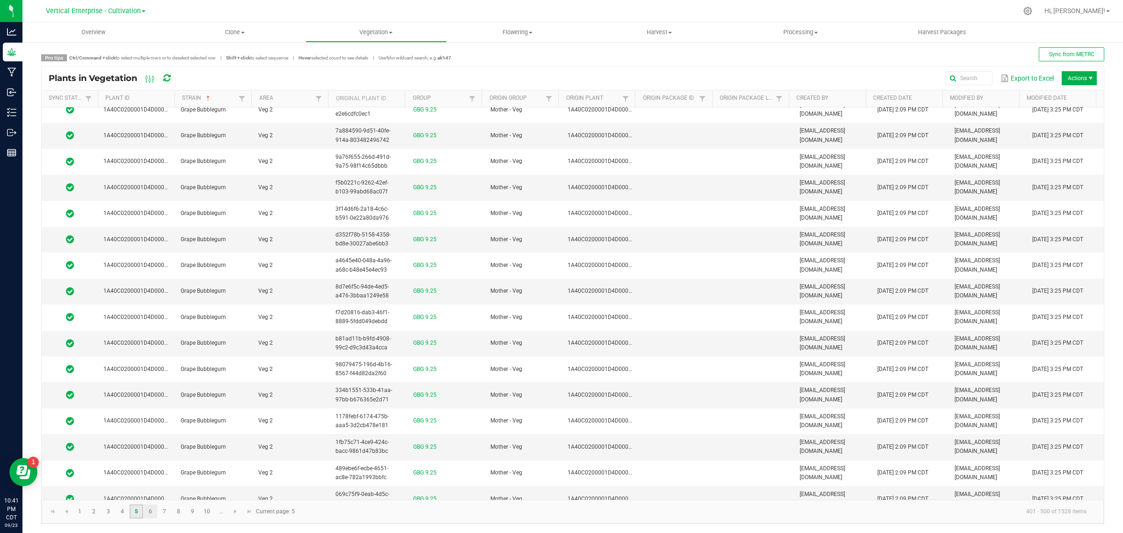
scroll to position [1929, 0]
click at [146, 510] on link "6" at bounding box center [151, 511] width 14 height 14
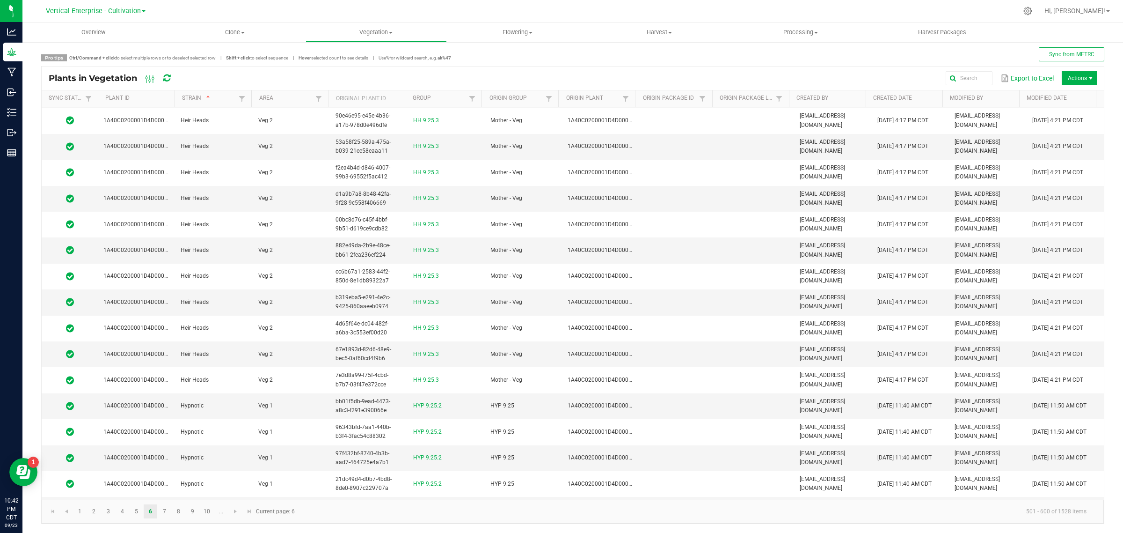
scroll to position [2210, 0]
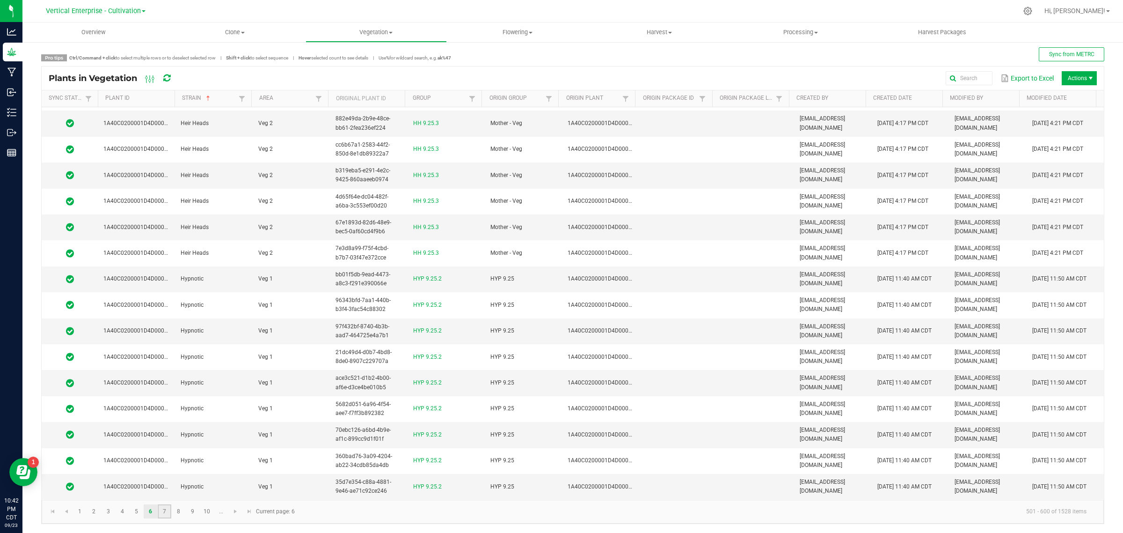
click at [161, 511] on link "7" at bounding box center [165, 511] width 14 height 14
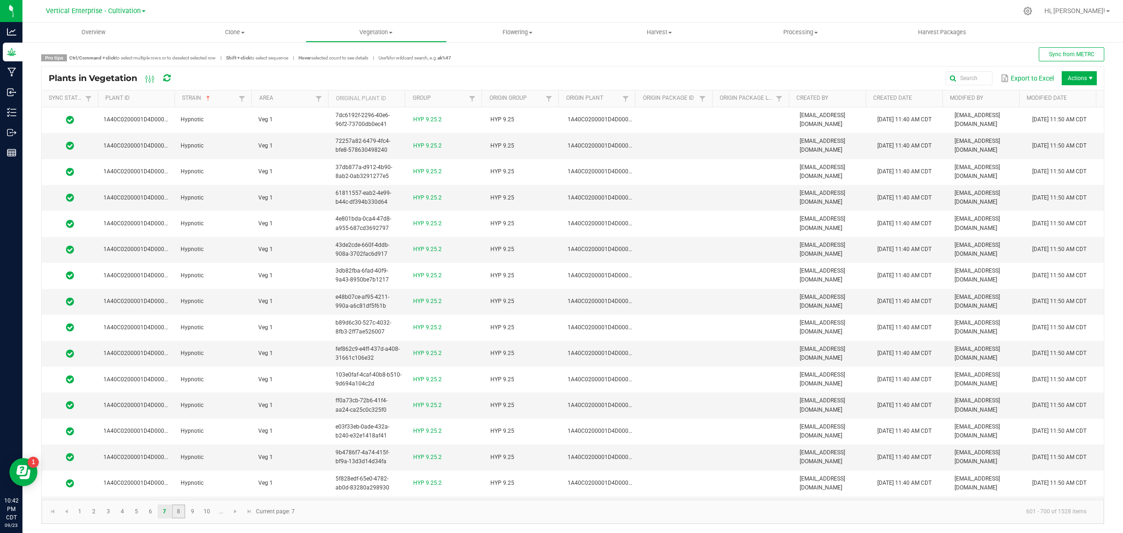
click at [180, 509] on link "8" at bounding box center [179, 511] width 14 height 14
click at [194, 504] on link "9" at bounding box center [193, 511] width 14 height 14
click at [208, 511] on link "10" at bounding box center [207, 511] width 14 height 14
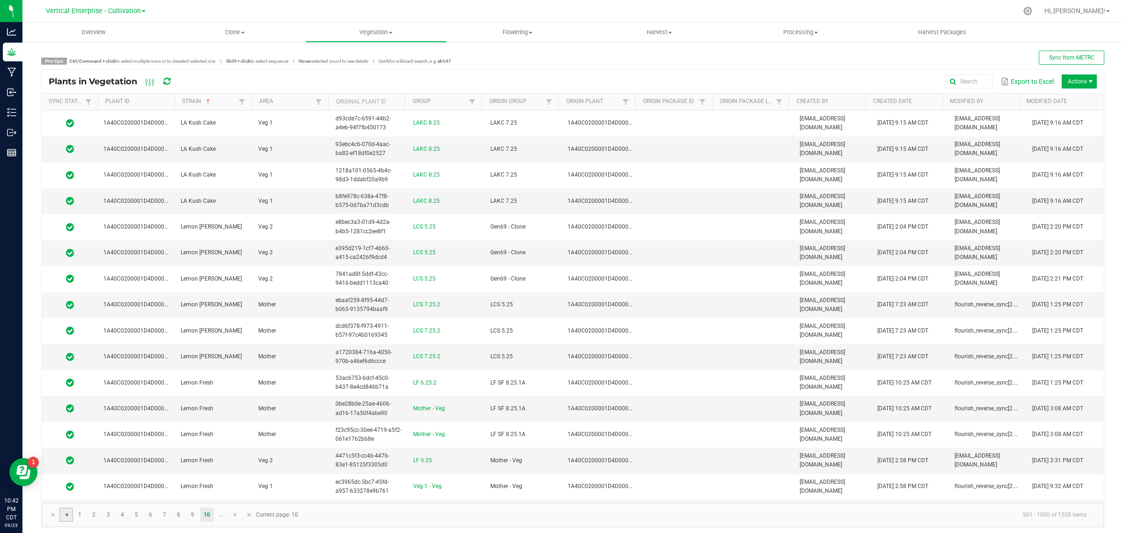
click at [64, 513] on span "Go to the previous page" at bounding box center [66, 514] width 7 height 7
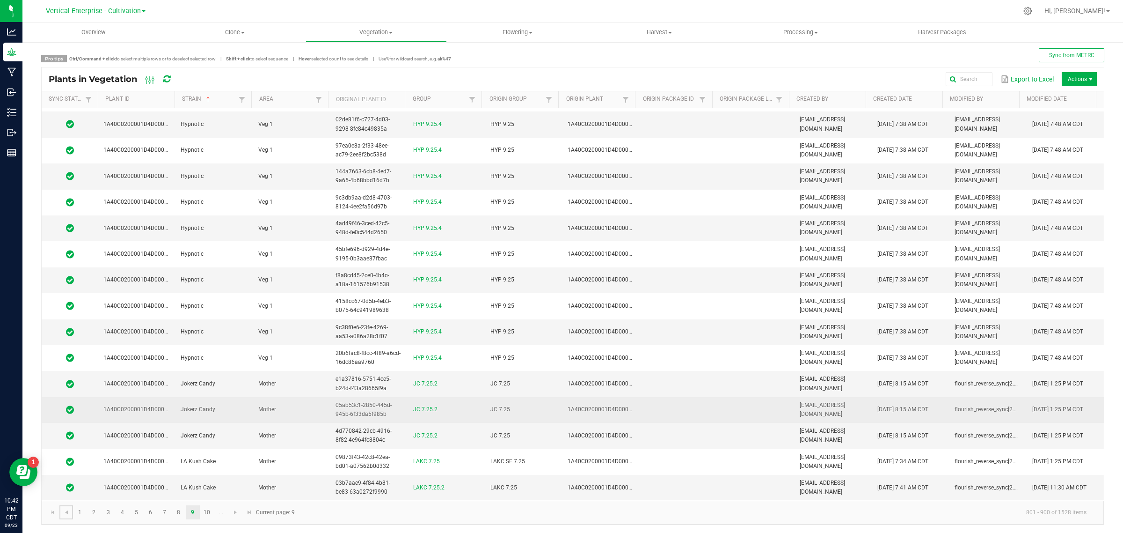
scroll to position [3, 0]
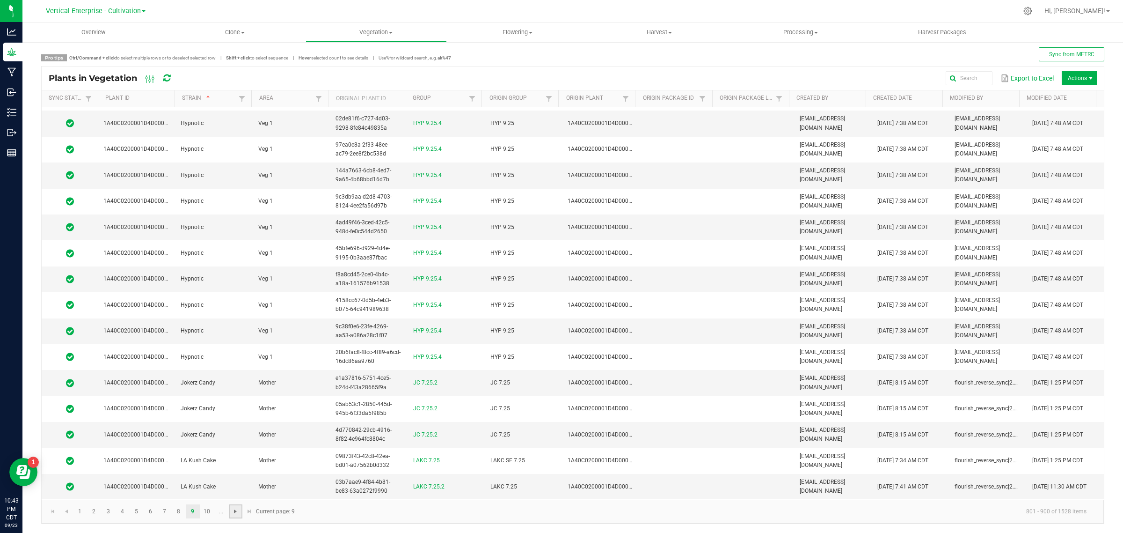
click at [232, 513] on span "Go to the next page" at bounding box center [235, 510] width 7 height 7
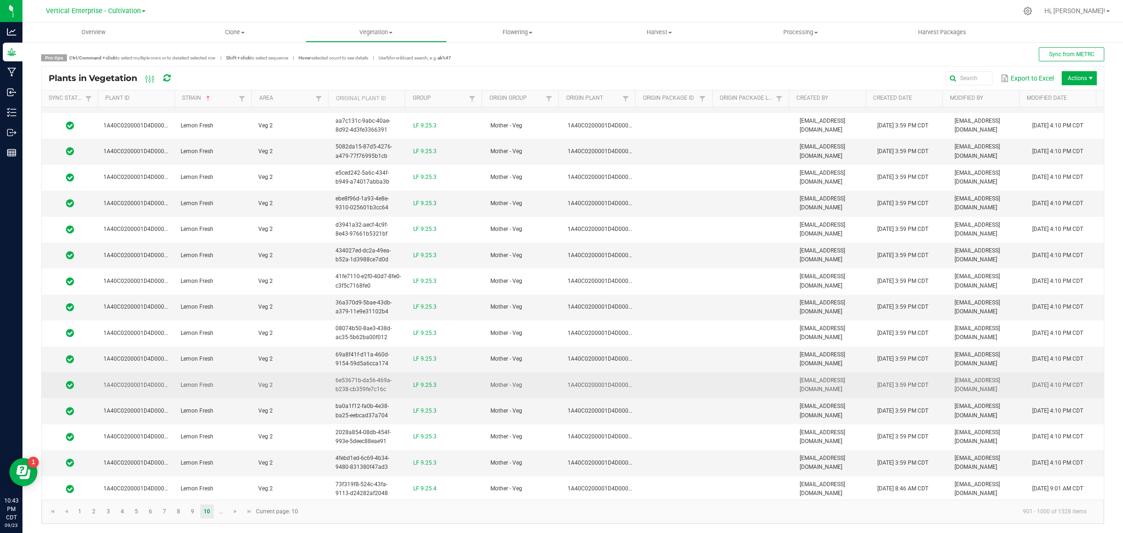
scroll to position [2210, 0]
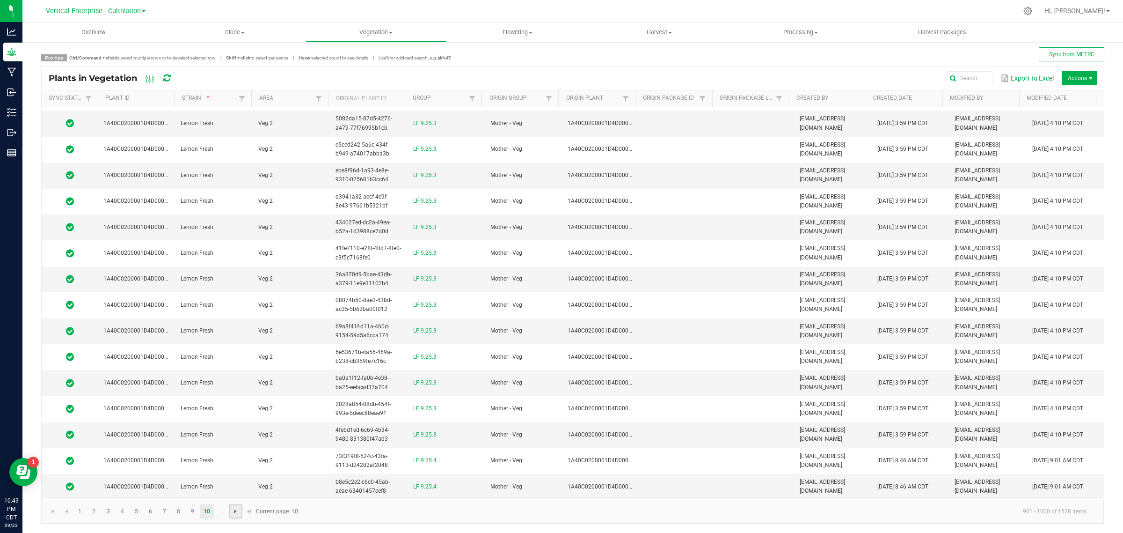
click at [235, 512] on span "Go to the next page" at bounding box center [235, 510] width 7 height 7
click at [176, 514] on span "Go to the next page" at bounding box center [178, 510] width 7 height 7
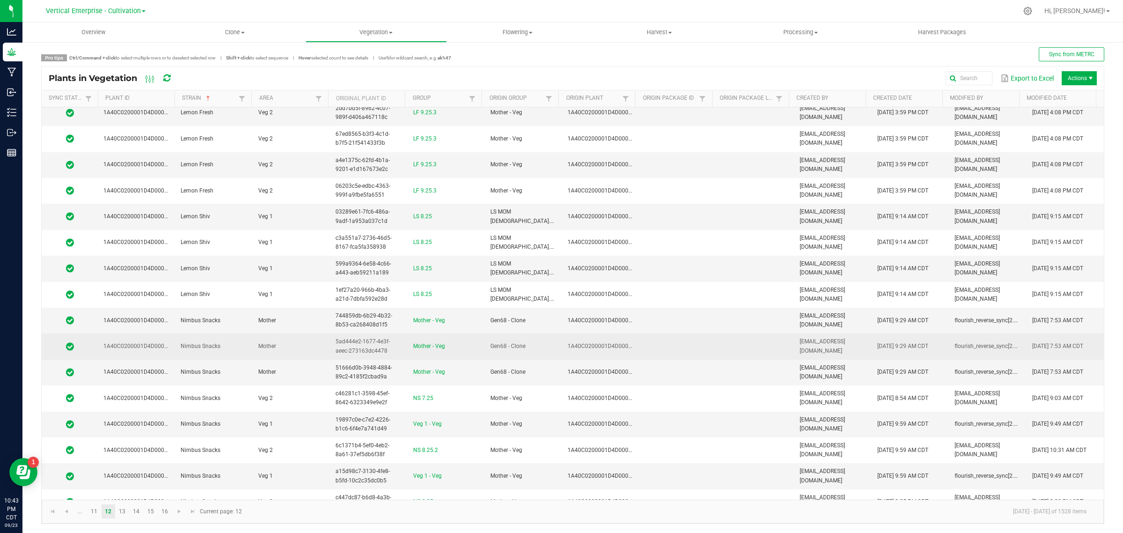
scroll to position [2210, 0]
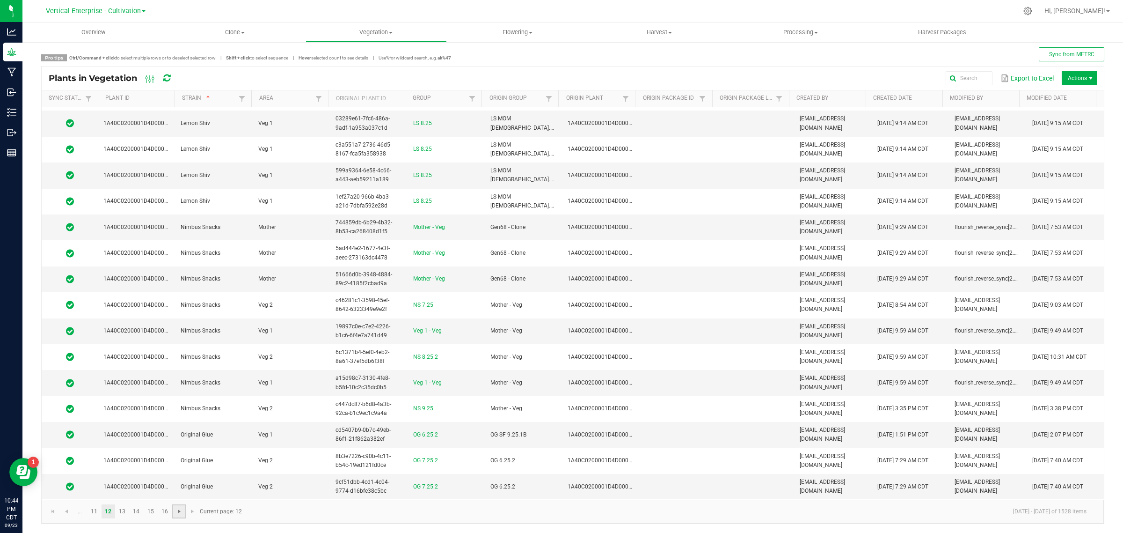
click at [183, 515] on span "Go to the next page" at bounding box center [178, 510] width 7 height 7
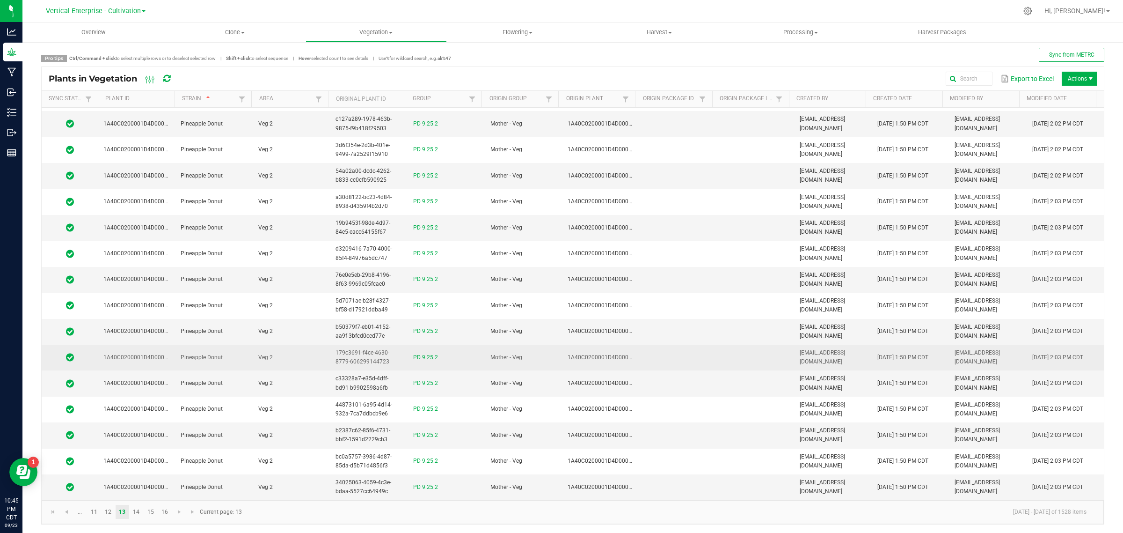
scroll to position [3, 0]
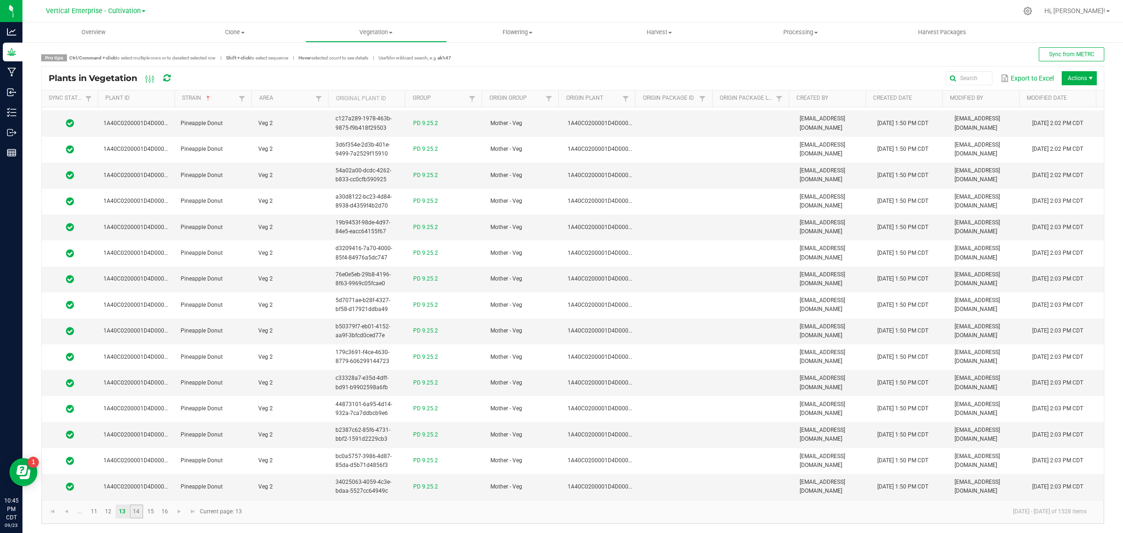
click at [131, 510] on link "14" at bounding box center [137, 511] width 14 height 14
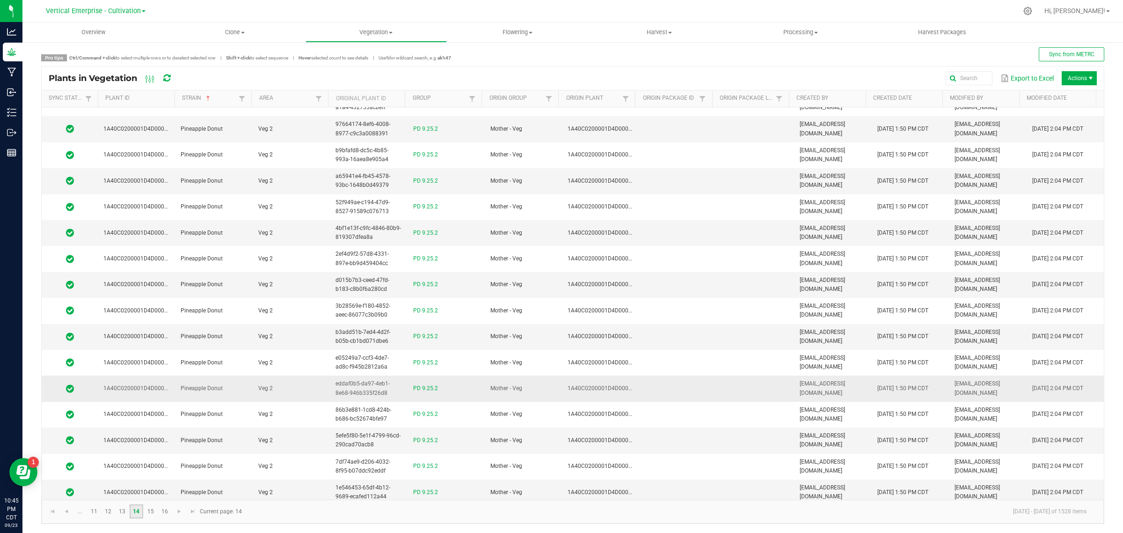
scroll to position [2210, 0]
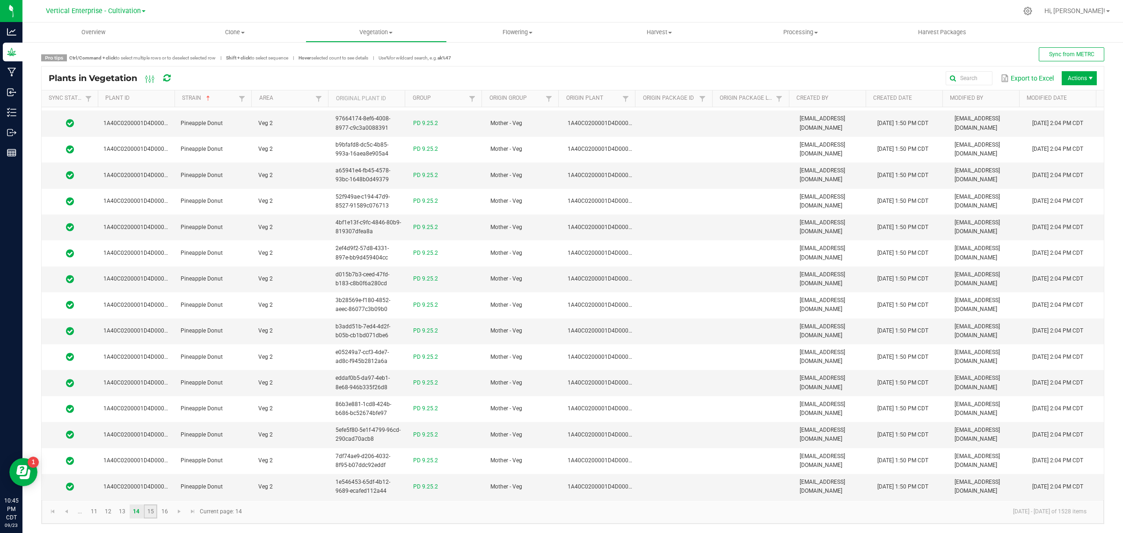
click at [151, 513] on link "15" at bounding box center [151, 511] width 14 height 14
click at [168, 516] on link "16" at bounding box center [165, 511] width 14 height 14
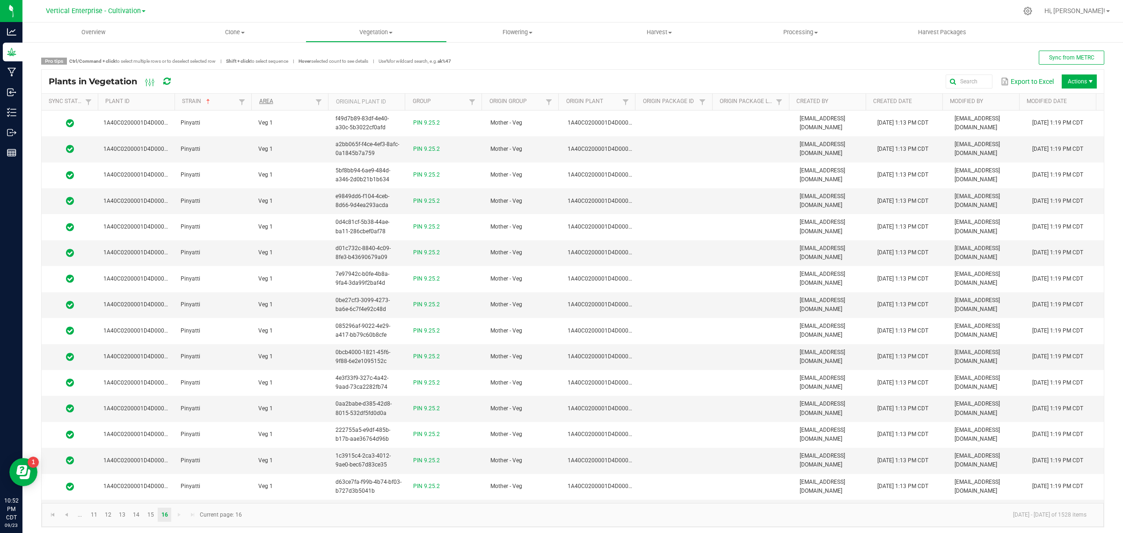
click at [296, 106] on th "Area" at bounding box center [289, 102] width 77 height 17
click at [299, 100] on link "Area" at bounding box center [286, 101] width 54 height 7
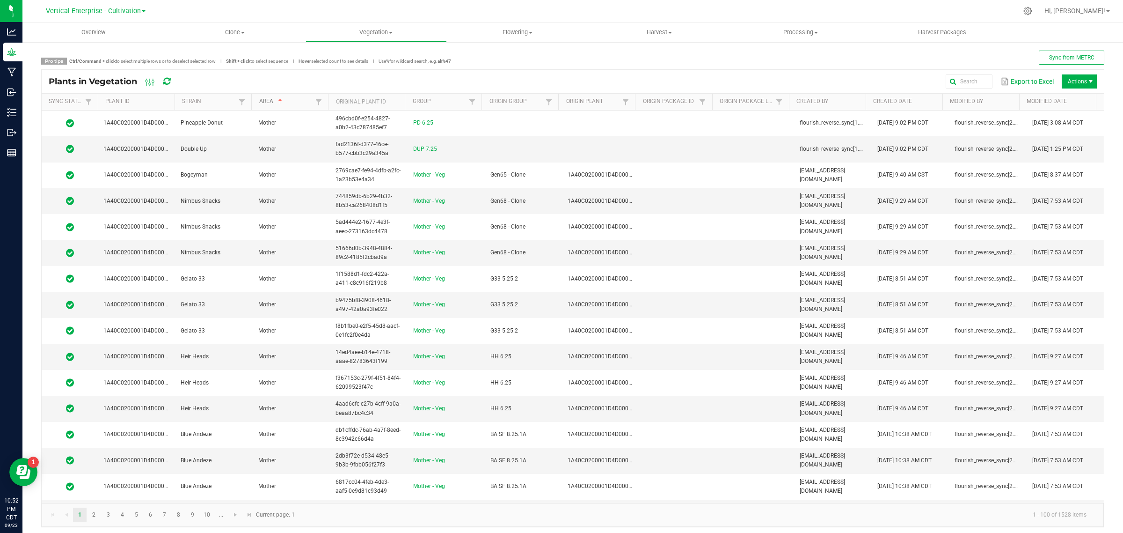
click at [303, 100] on link "Area" at bounding box center [286, 101] width 54 height 7
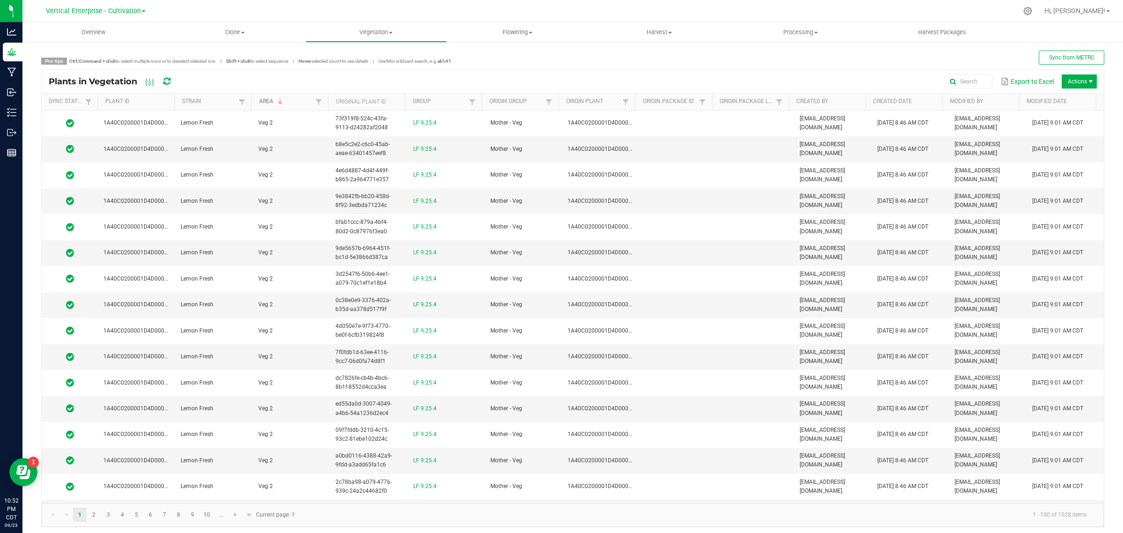
click at [303, 100] on link "Area" at bounding box center [286, 101] width 54 height 7
click at [310, 103] on link "Area" at bounding box center [286, 101] width 54 height 7
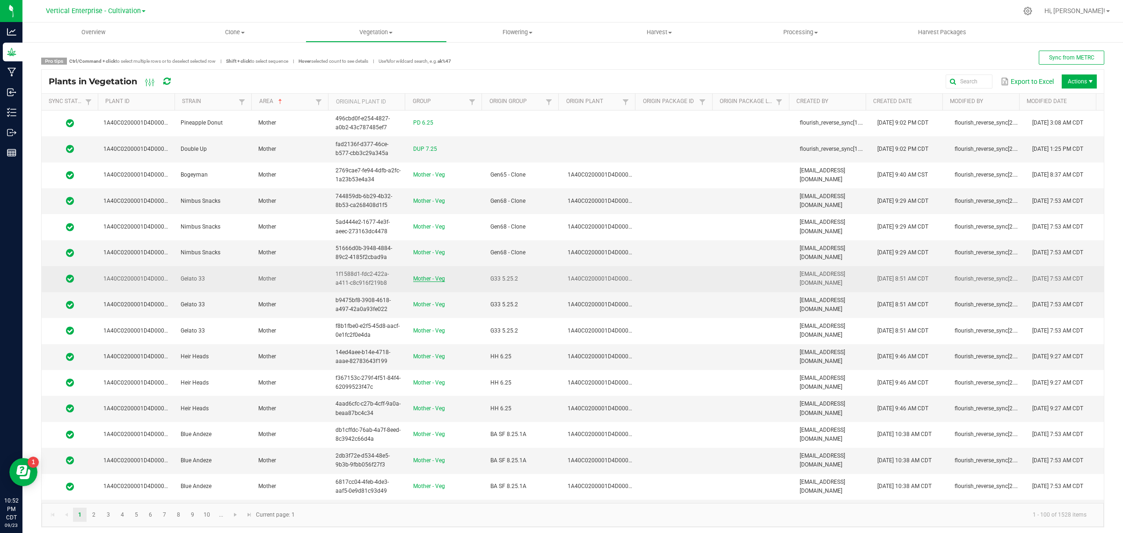
click at [423, 279] on link "Mother - Veg" at bounding box center [429, 278] width 32 height 7
